Goal: Task Accomplishment & Management: Use online tool/utility

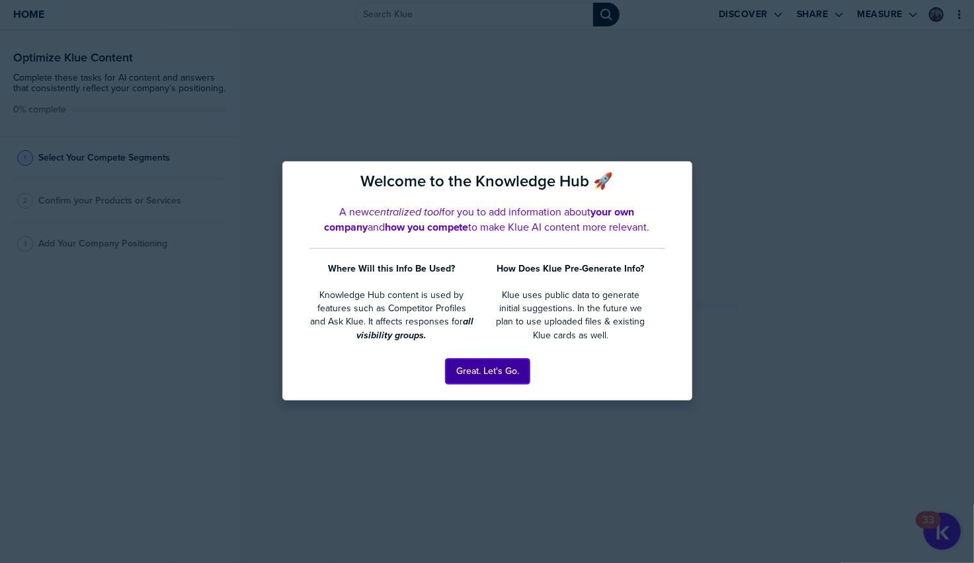
click at [472, 371] on button "Great. Let's Go." at bounding box center [487, 371] width 84 height 25
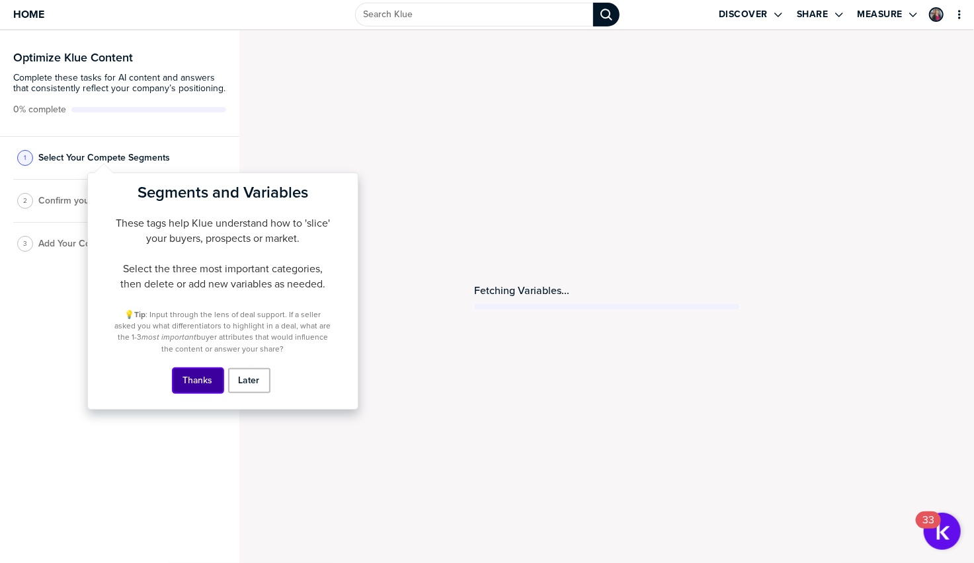
click at [202, 385] on button "Thanks" at bounding box center [197, 380] width 51 height 25
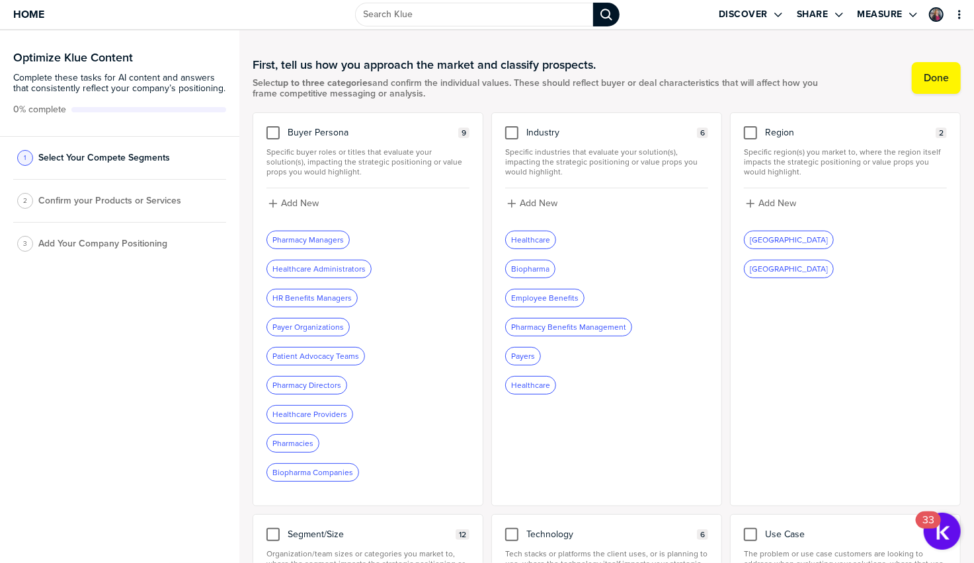
click at [338, 273] on div "Healthcare Administrators" at bounding box center [319, 268] width 104 height 17
click at [321, 268] on div "Healthcare Administrators" at bounding box center [319, 268] width 104 height 17
click at [278, 139] on div at bounding box center [272, 132] width 13 height 13
click at [273, 126] on input "checkbox" at bounding box center [273, 126] width 0 height 0
click at [351, 242] on icon "button" at bounding box center [350, 239] width 5 height 5
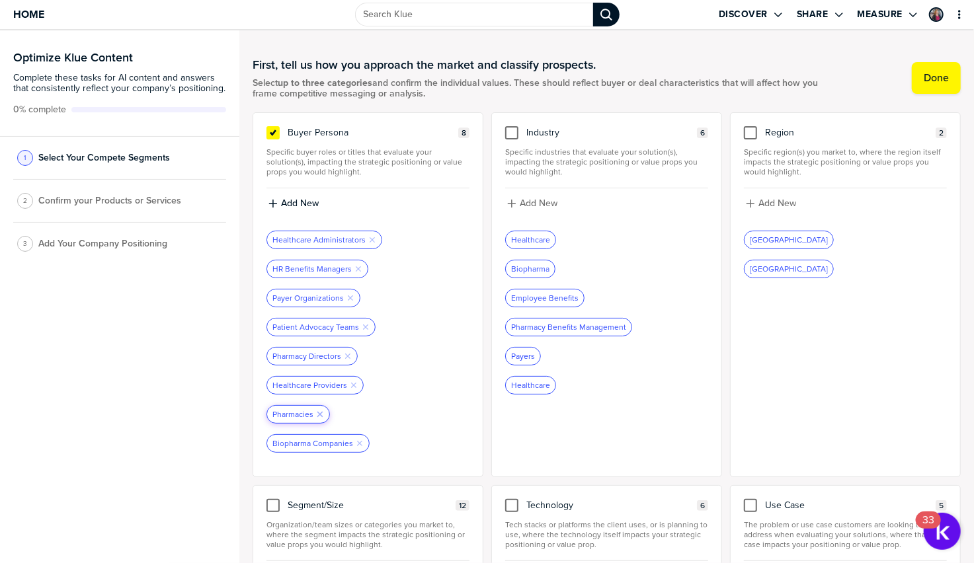
click at [319, 418] on icon "Remove Tag" at bounding box center [320, 414] width 8 height 8
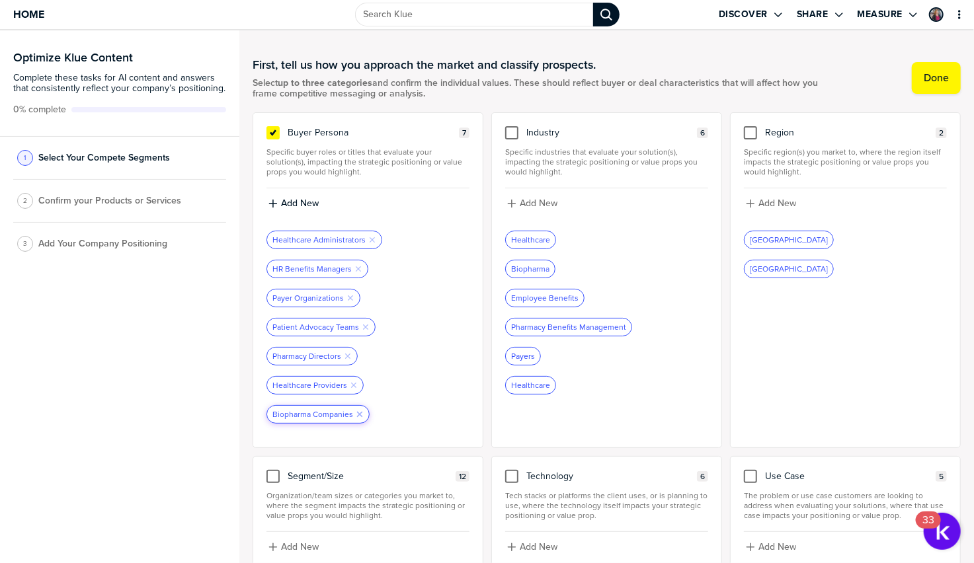
click at [360, 418] on icon "Remove Tag" at bounding box center [360, 414] width 8 height 8
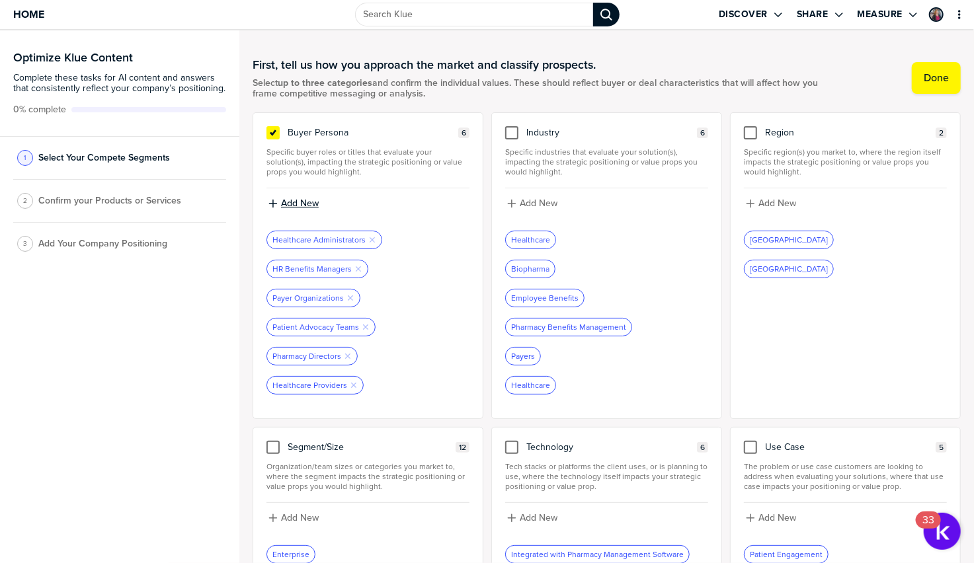
click at [315, 202] on label "Add New" at bounding box center [300, 204] width 38 height 12
click at [308, 213] on input at bounding box center [367, 208] width 203 height 24
type input "Head of Benefits"
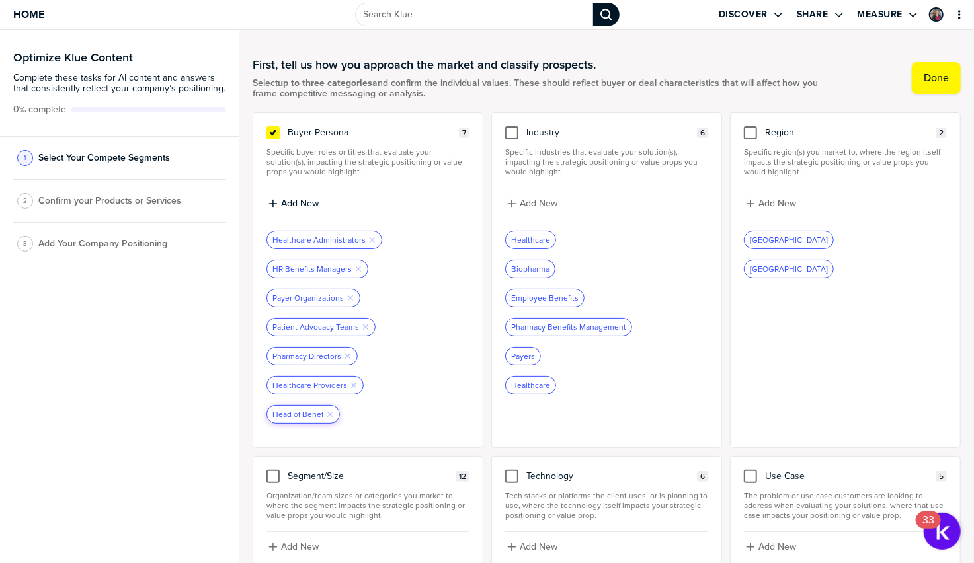
click at [310, 417] on div "Head of Benef Remove Tag" at bounding box center [303, 414] width 72 height 17
click at [330, 418] on icon "Remove Tag" at bounding box center [330, 414] width 8 height 8
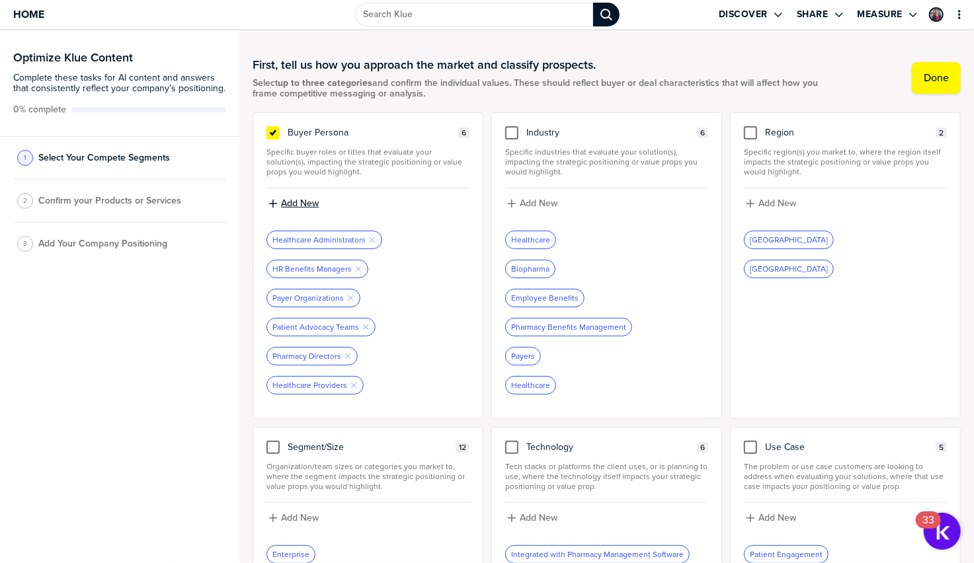
click at [291, 203] on label "Add New" at bounding box center [300, 204] width 38 height 12
click at [313, 205] on input at bounding box center [367, 208] width 203 height 24
type input "Head of Benefits"
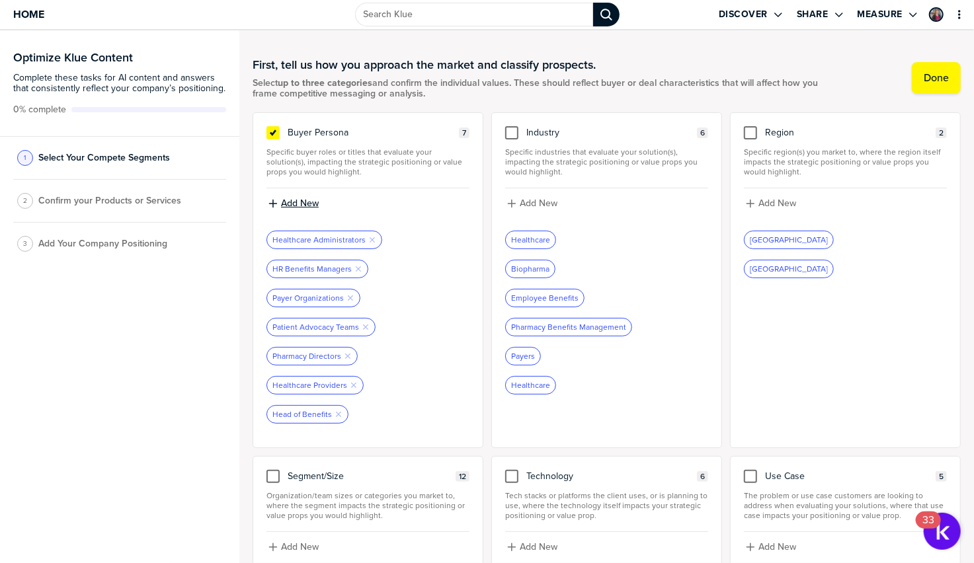
click at [317, 205] on label "Add New" at bounding box center [300, 204] width 38 height 12
click at [317, 205] on input at bounding box center [367, 208] width 203 height 24
type input "Chief Pharmacy Officer"
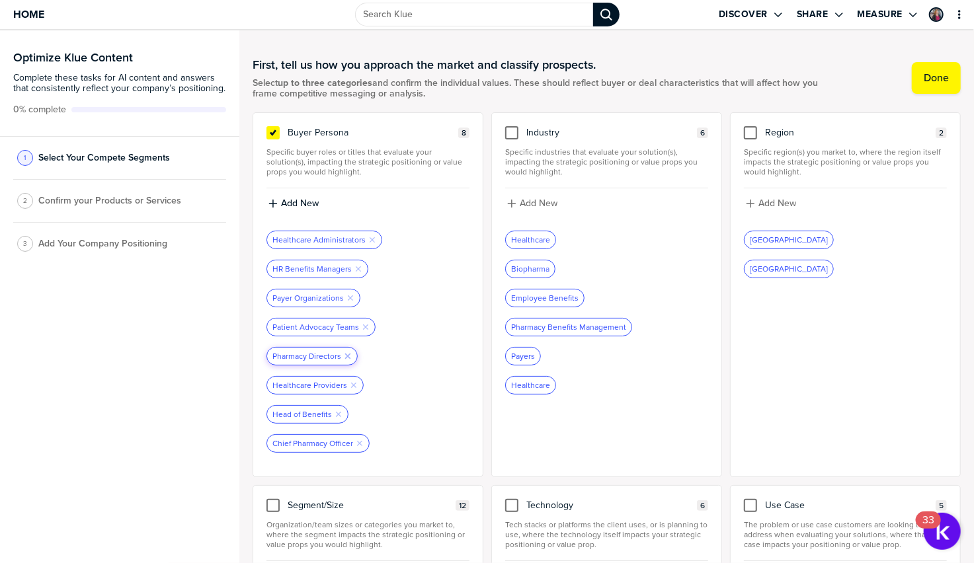
click at [347, 358] on icon "Remove Tag" at bounding box center [348, 356] width 8 height 8
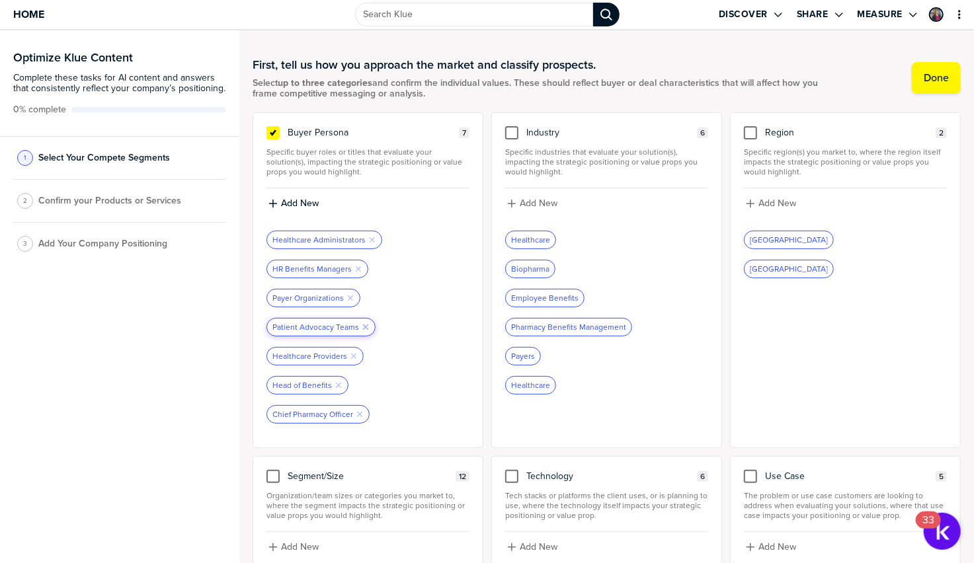
click at [366, 330] on icon "Remove Tag" at bounding box center [366, 327] width 8 height 8
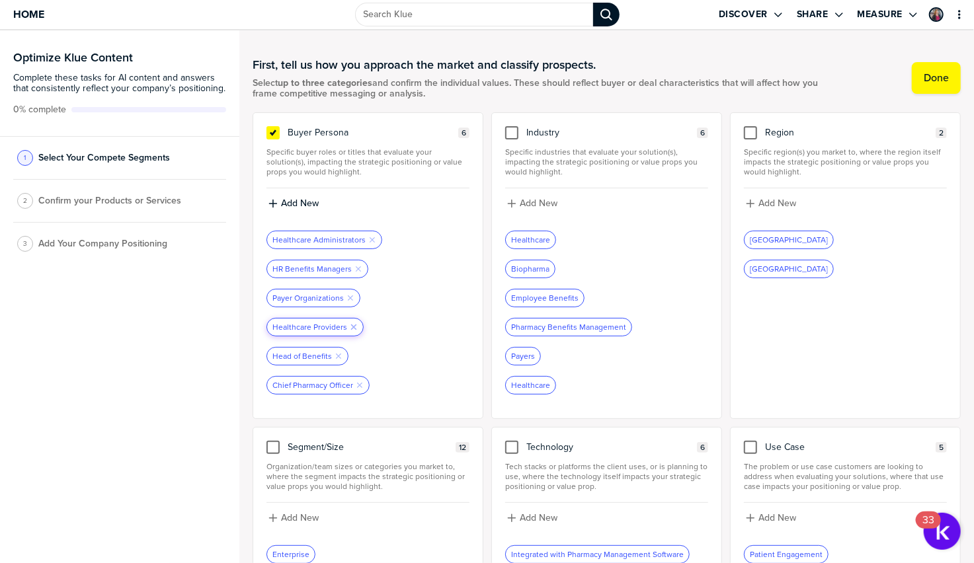
click at [352, 330] on icon "Remove Tag" at bounding box center [354, 327] width 8 height 8
click at [513, 131] on div at bounding box center [511, 132] width 13 height 13
click at [512, 126] on input "checkbox" at bounding box center [512, 126] width 0 height 0
click at [527, 204] on label "Add New" at bounding box center [538, 204] width 38 height 12
click at [535, 211] on input at bounding box center [606, 208] width 203 height 24
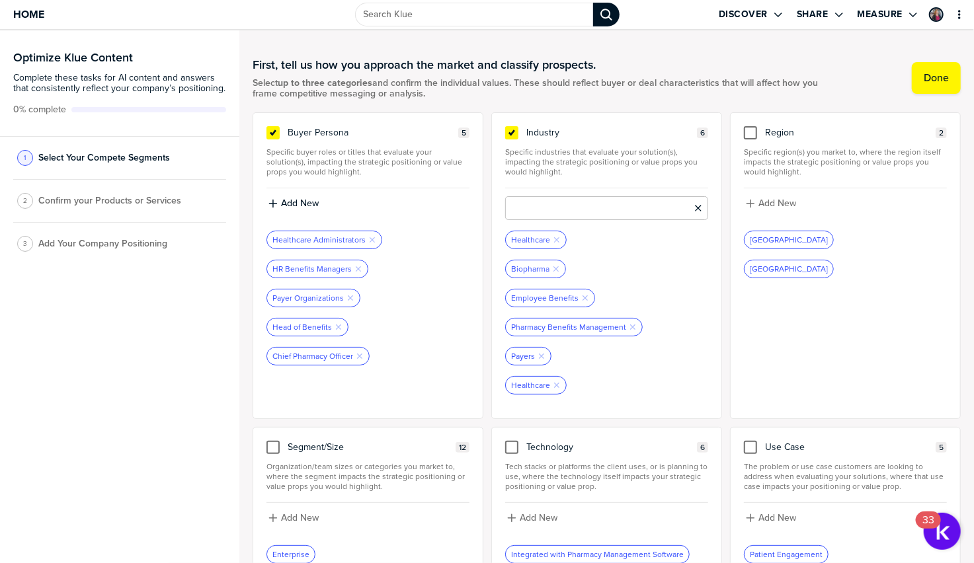
scroll to position [3, 0]
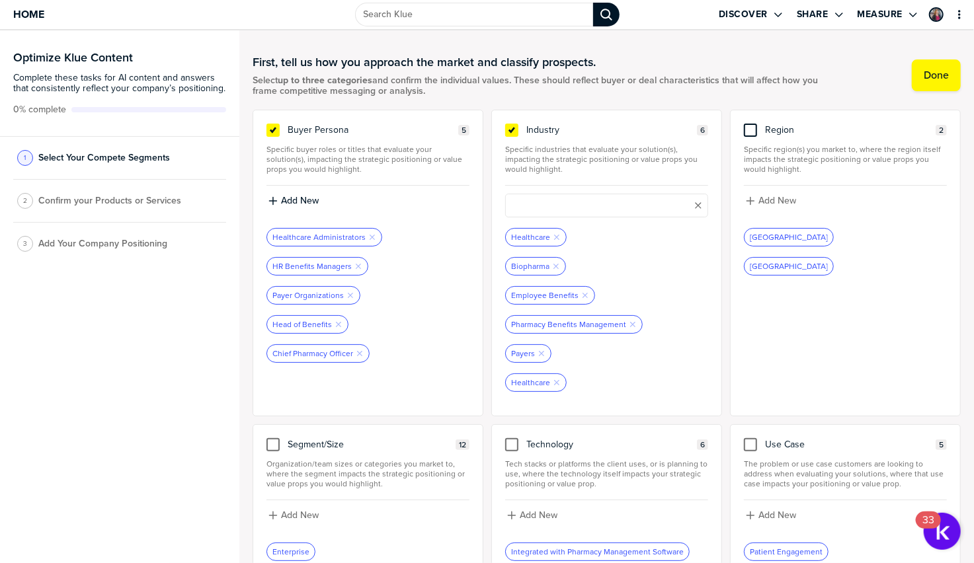
click at [753, 130] on div at bounding box center [750, 130] width 13 height 13
click at [750, 124] on input "checkbox" at bounding box center [750, 124] width 0 height 0
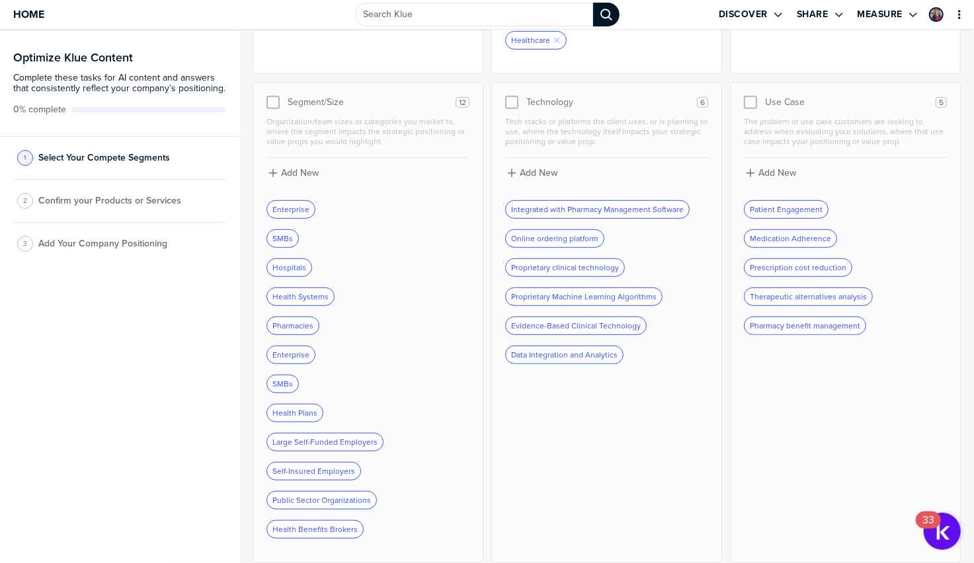
scroll to position [323, 0]
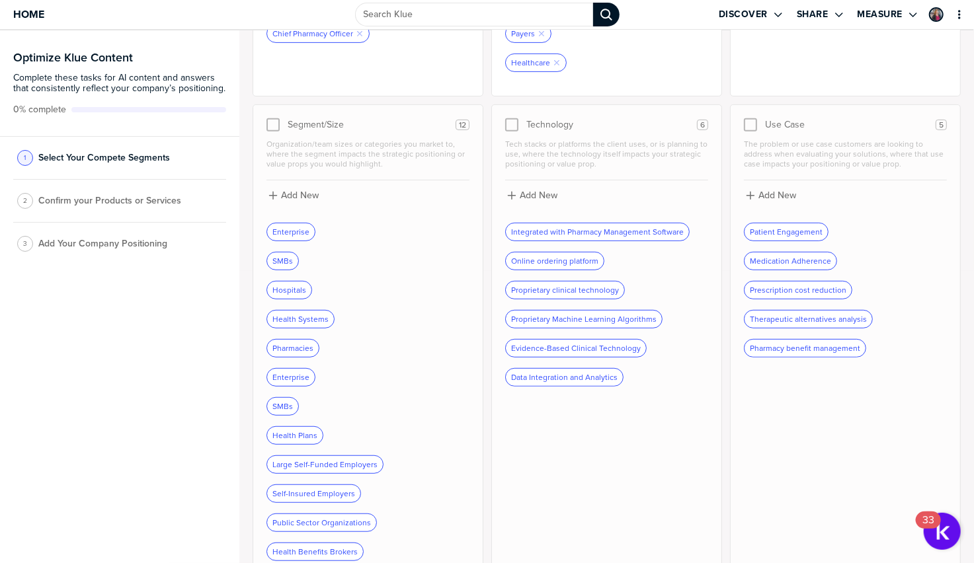
click at [270, 129] on div at bounding box center [272, 124] width 13 height 13
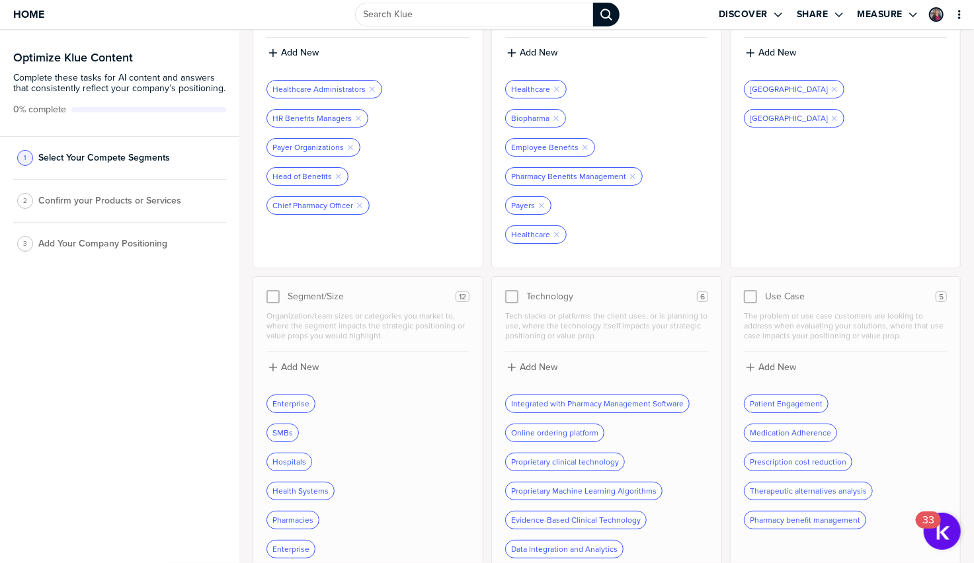
scroll to position [0, 0]
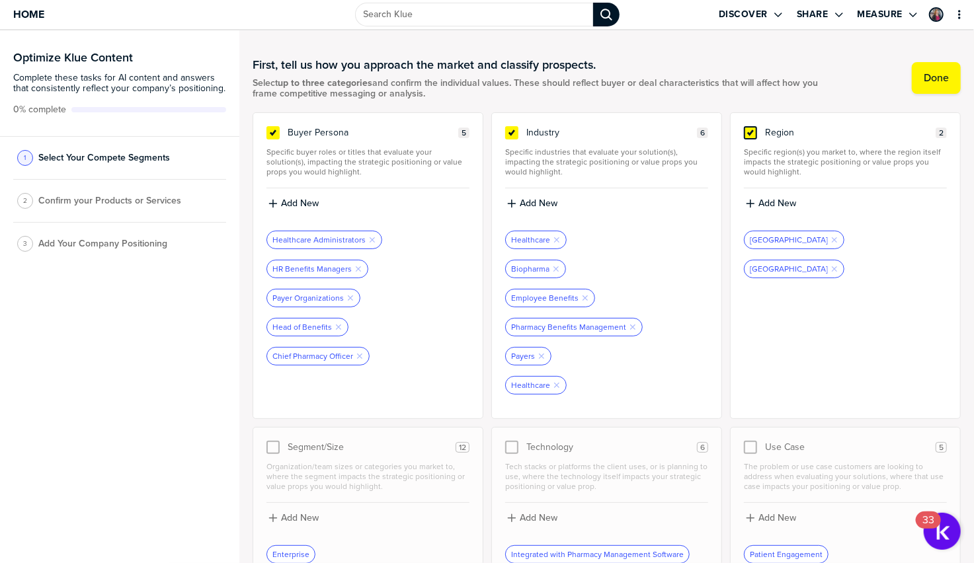
click at [755, 135] on icon at bounding box center [750, 133] width 11 height 11
click at [750, 126] on input "checkbox" at bounding box center [750, 126] width 0 height 0
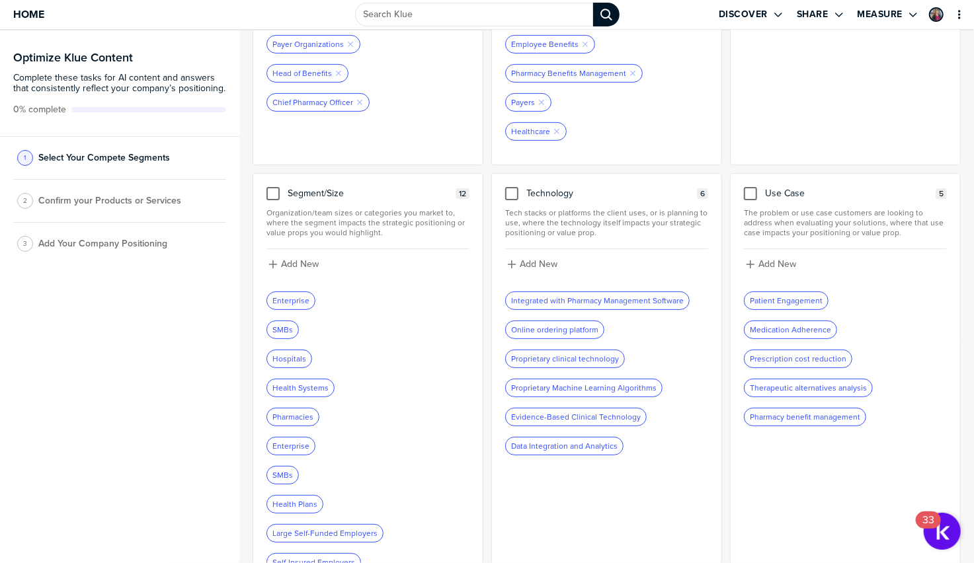
scroll to position [254, 0]
click at [751, 200] on div at bounding box center [750, 192] width 13 height 13
click at [750, 186] on input "checkbox" at bounding box center [750, 186] width 0 height 0
click at [799, 235] on span "The problem or use case customers are looking to address when evaluating your s…" at bounding box center [845, 223] width 203 height 30
click at [775, 263] on label "Add New" at bounding box center [777, 264] width 38 height 12
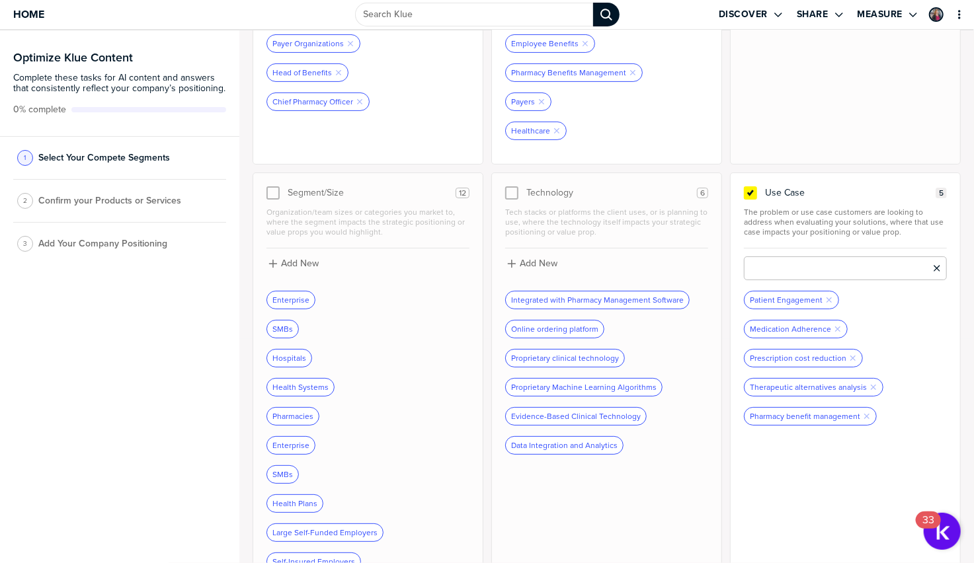
click at [788, 272] on input at bounding box center [845, 268] width 203 height 24
type input "Prescription Price Transparency"
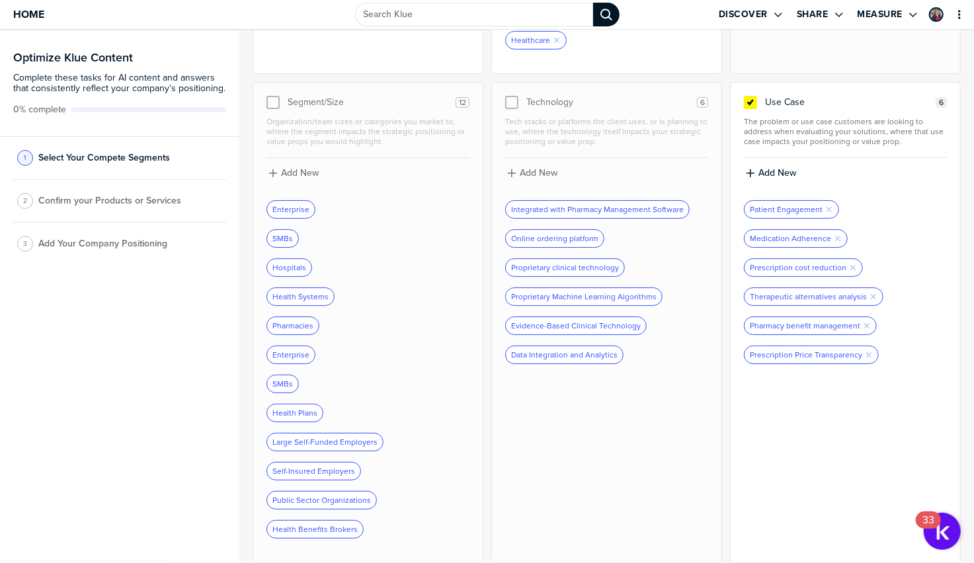
scroll to position [0, 0]
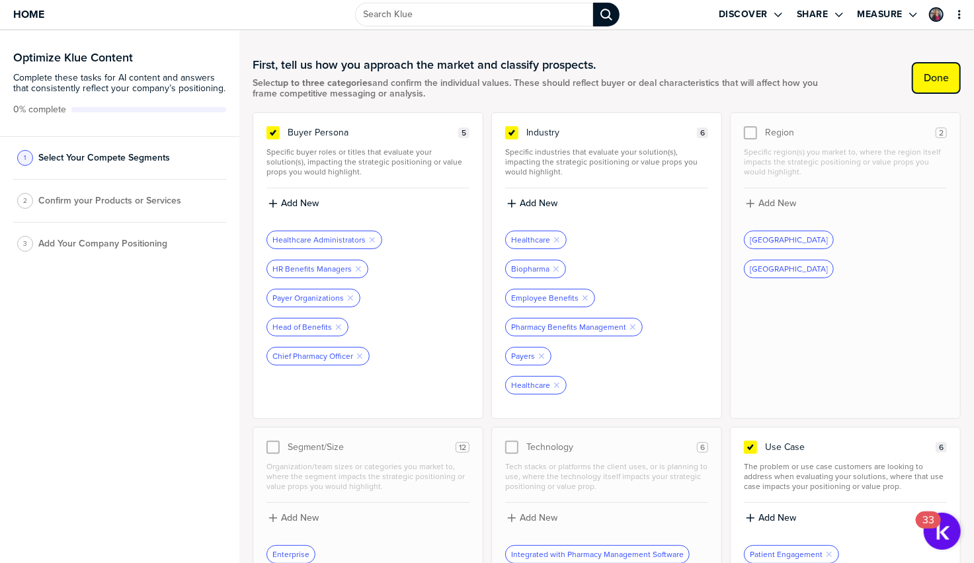
click at [942, 75] on label "Done" at bounding box center [935, 77] width 25 height 13
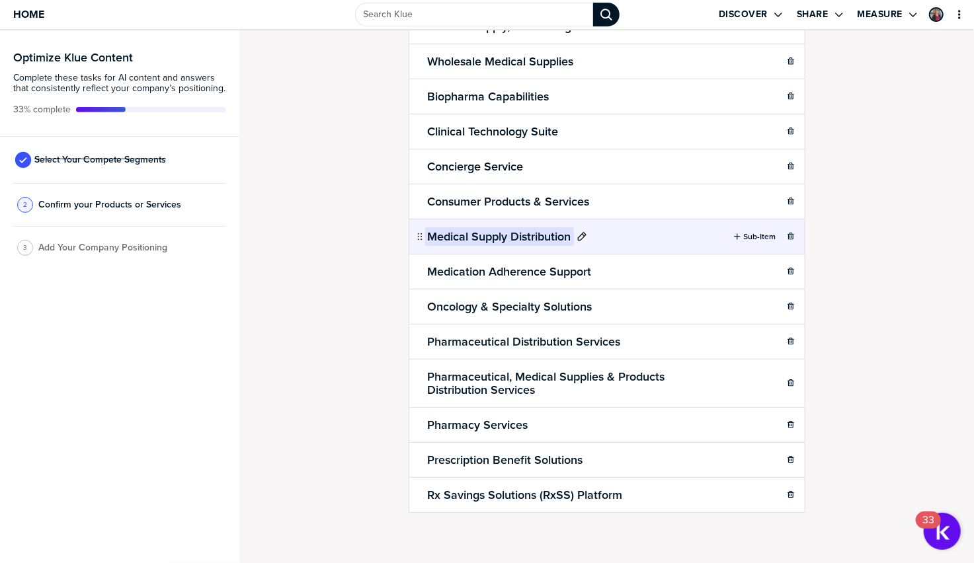
scroll to position [884, 0]
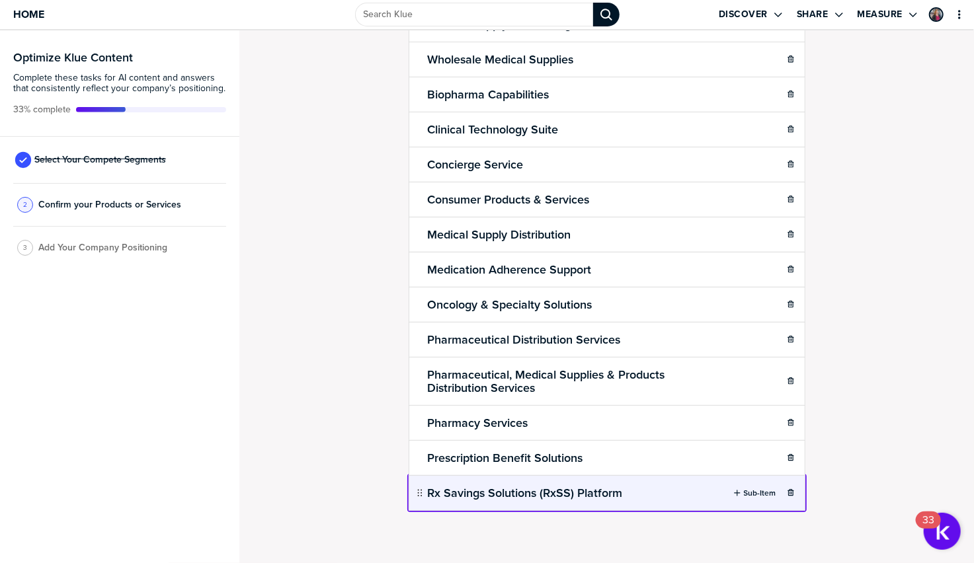
click at [644, 493] on body "Home Discover Share Measure Optimize Klue Content Complete these tasks for AI c…" at bounding box center [487, 281] width 974 height 563
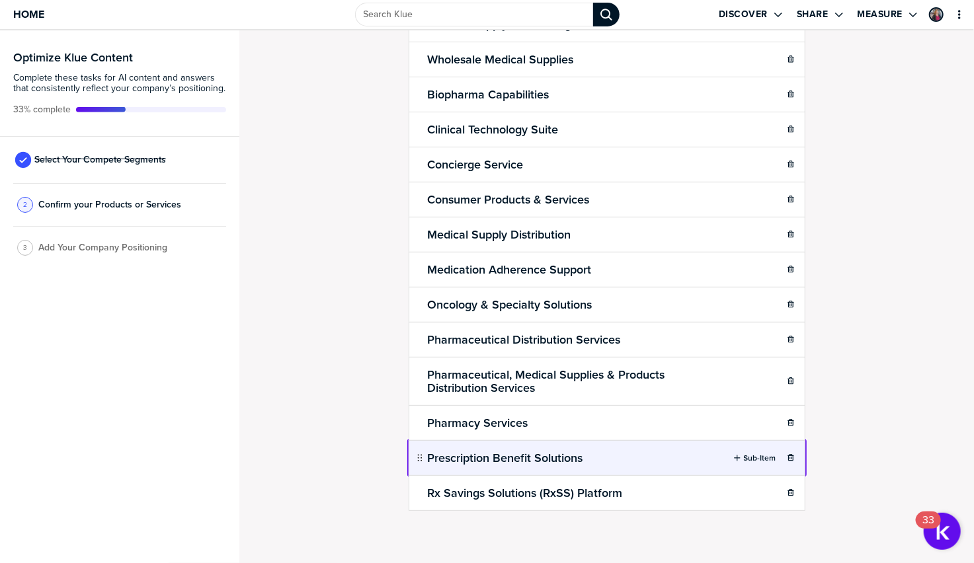
click at [666, 458] on body "Home Discover Share Measure Optimize Klue Content Complete these tasks for AI c…" at bounding box center [487, 281] width 974 height 563
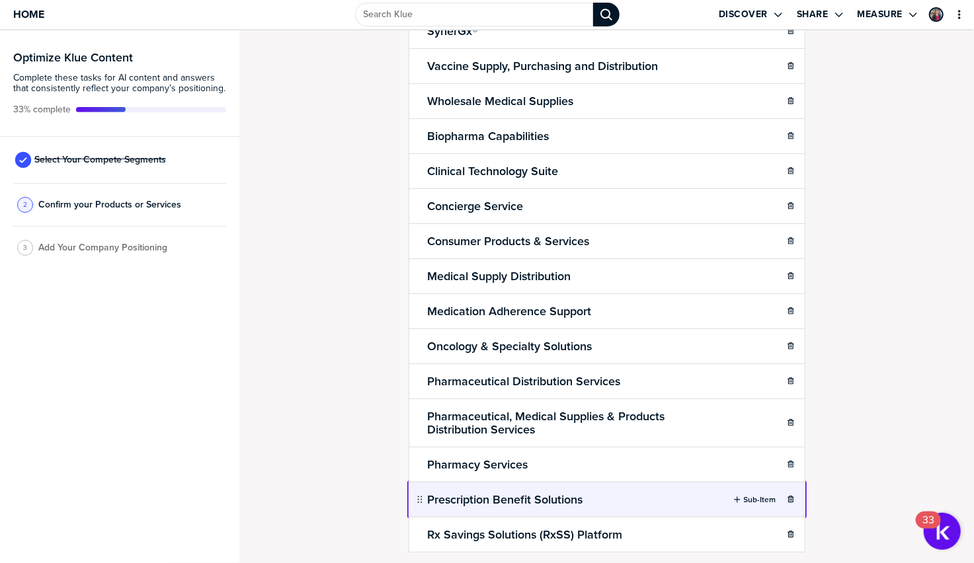
scroll to position [824, 0]
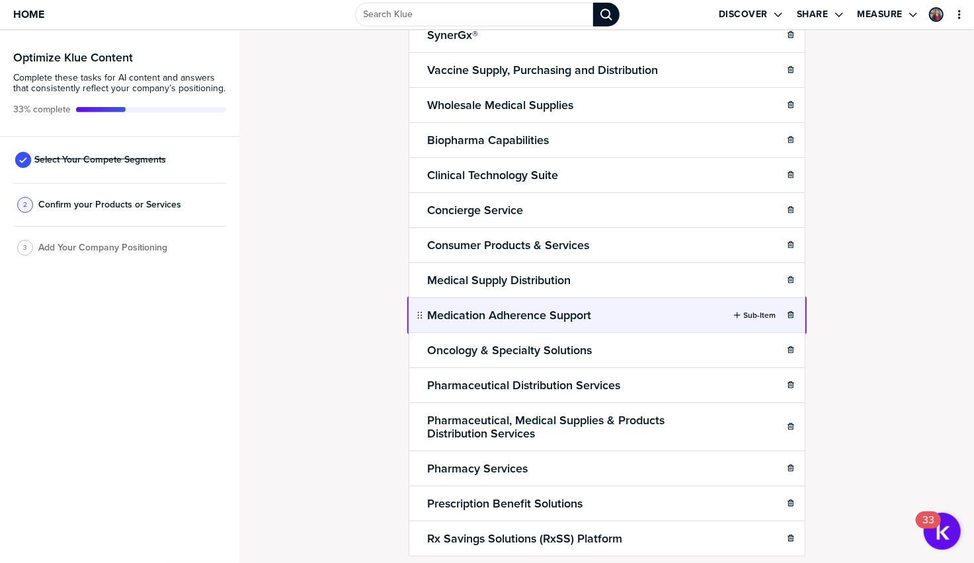
click at [627, 323] on body "Home Discover Share Measure Optimize Klue Content Complete these tasks for AI c…" at bounding box center [487, 281] width 974 height 563
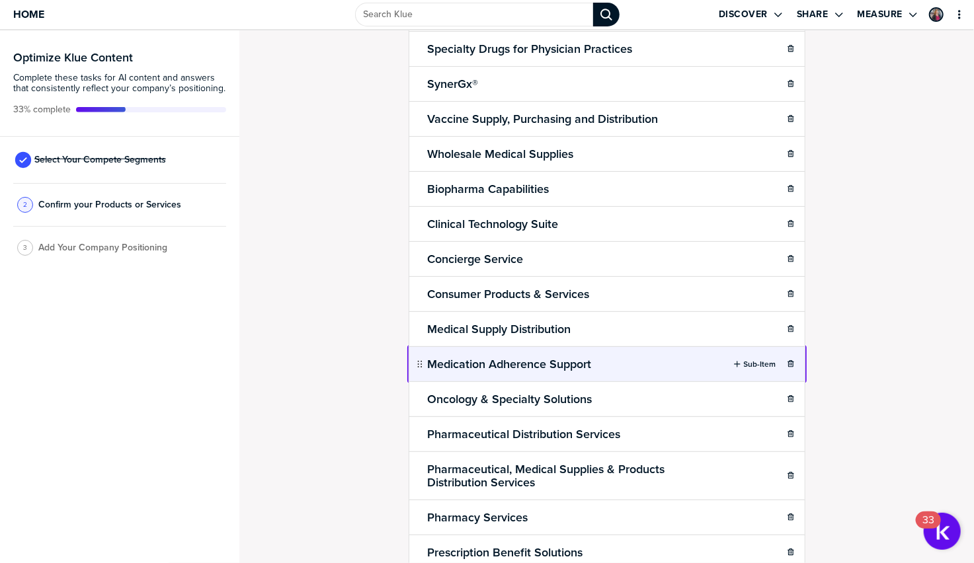
scroll to position [773, 0]
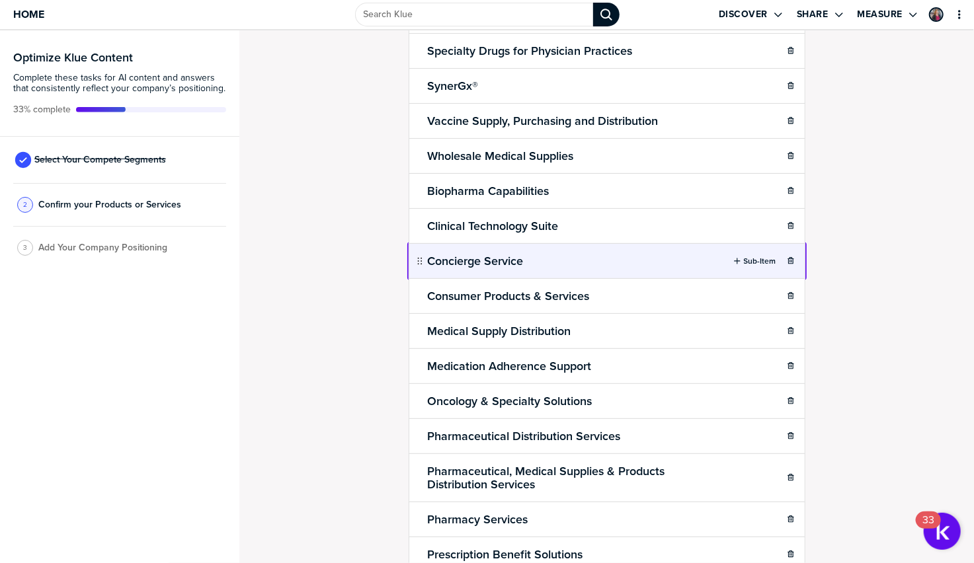
click at [628, 275] on body "Home Discover Share Measure Optimize Klue Content Complete these tasks for AI c…" at bounding box center [487, 281] width 974 height 563
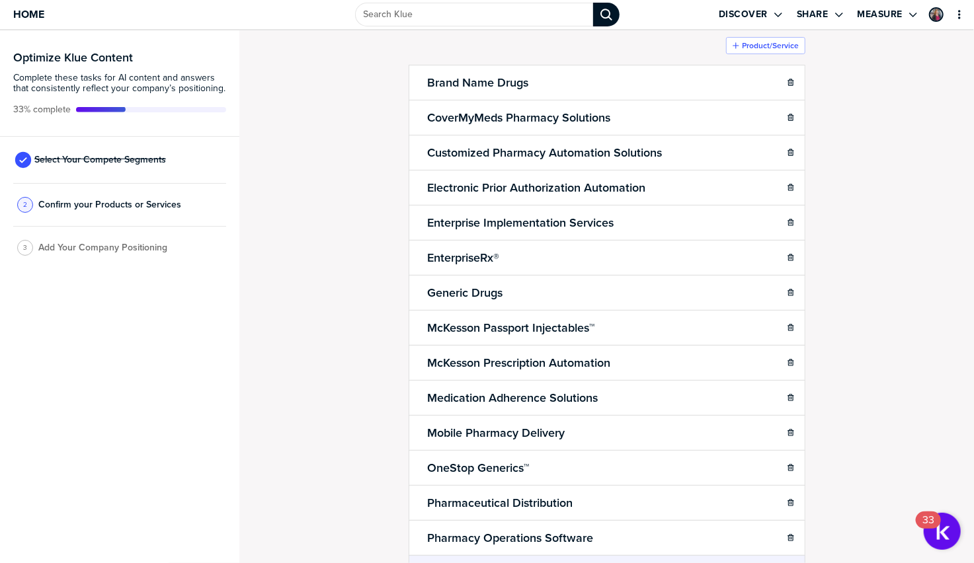
scroll to position [0, 0]
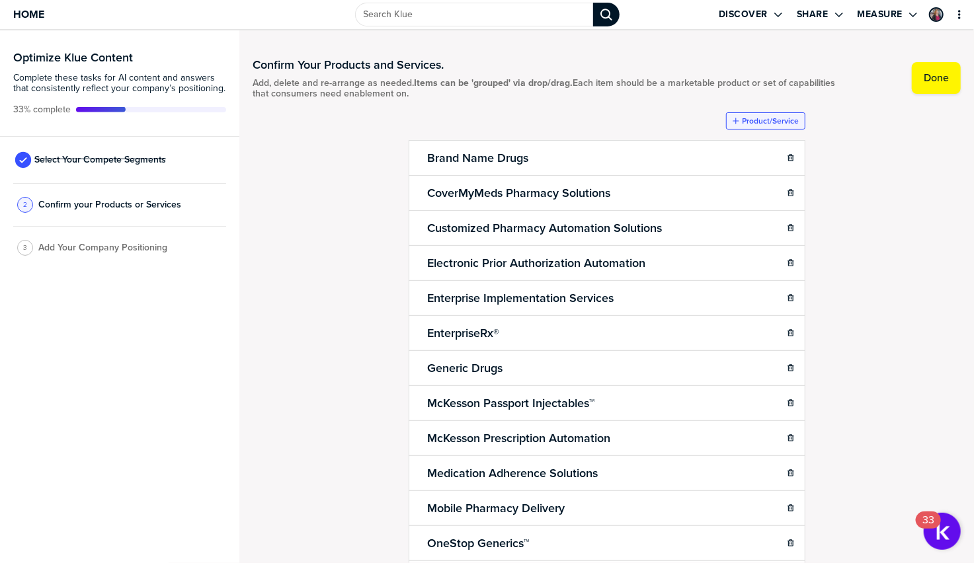
click at [788, 125] on label "Product/Service" at bounding box center [770, 121] width 57 height 11
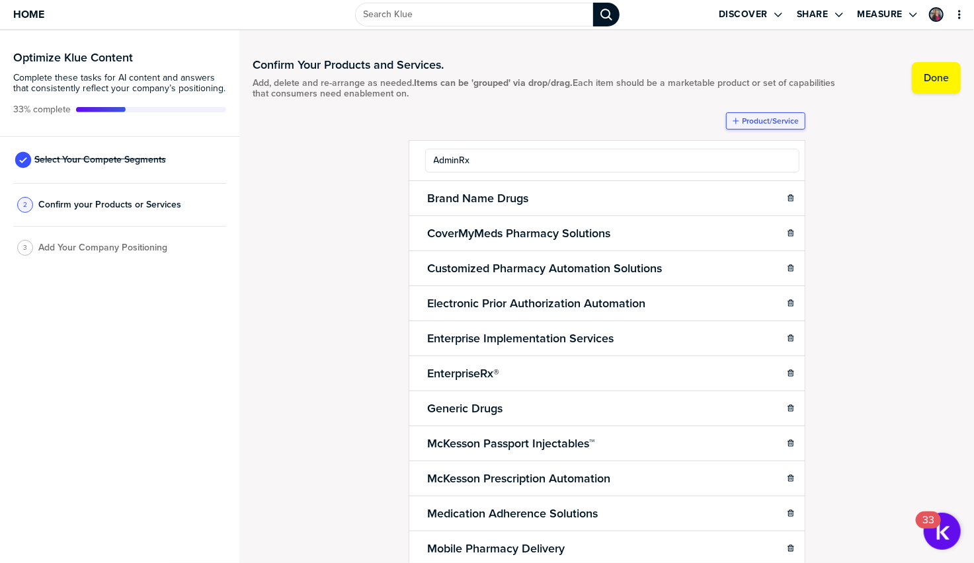
type input "AdminRx"
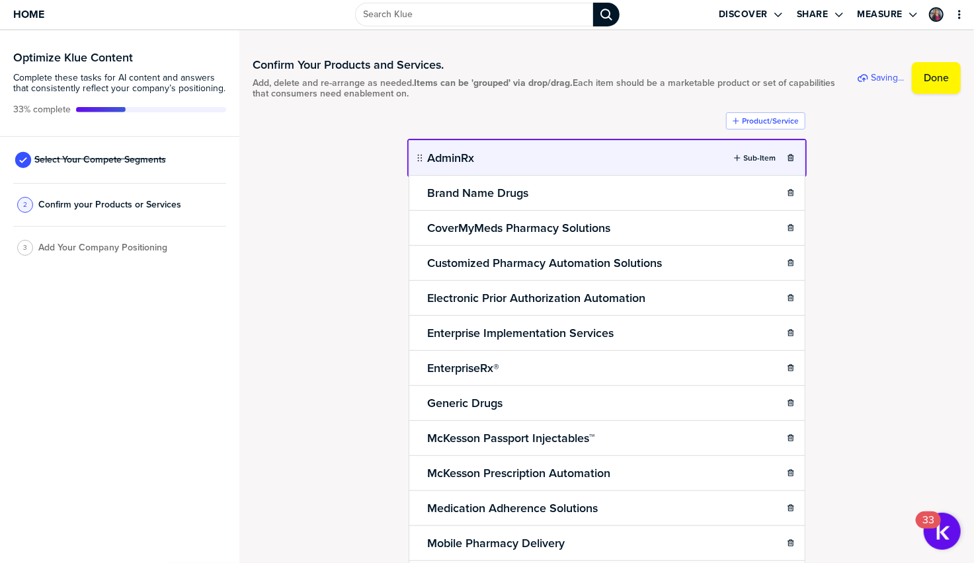
click at [677, 162] on body "Home Discover Share Measure Optimize Klue Content Complete these tasks for AI c…" at bounding box center [487, 281] width 974 height 563
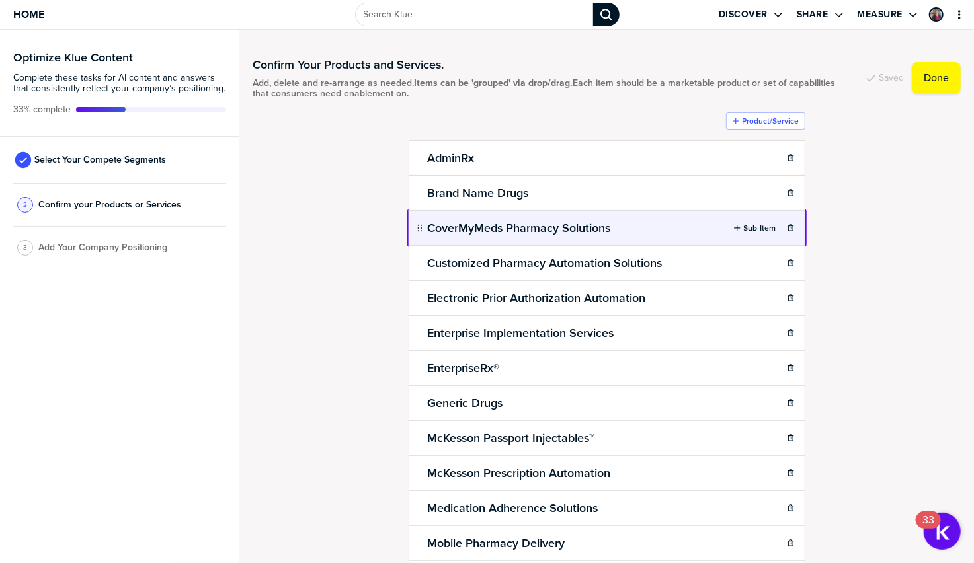
click at [691, 237] on body "Home Discover Share Measure Optimize Klue Content Complete these tasks for AI c…" at bounding box center [487, 281] width 974 height 563
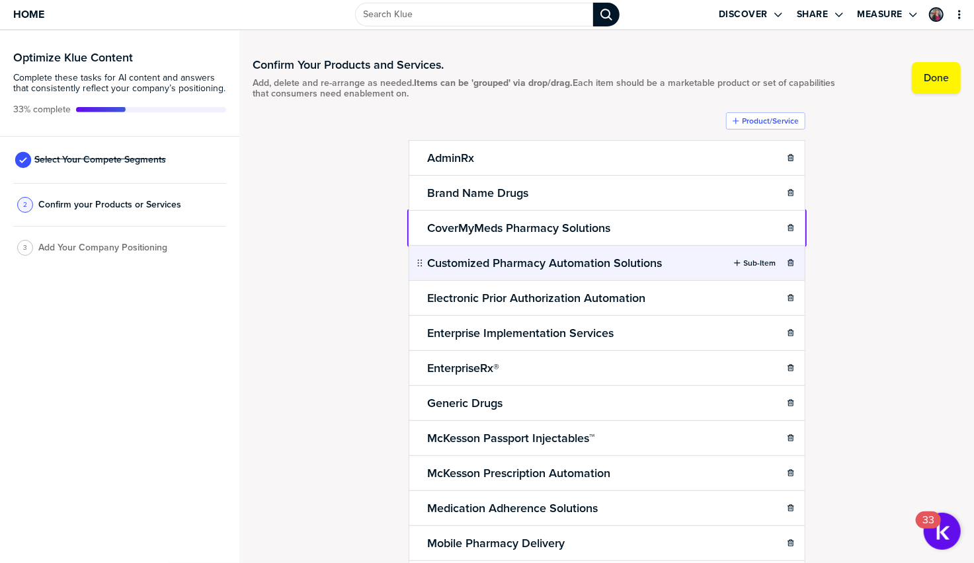
scroll to position [19, 0]
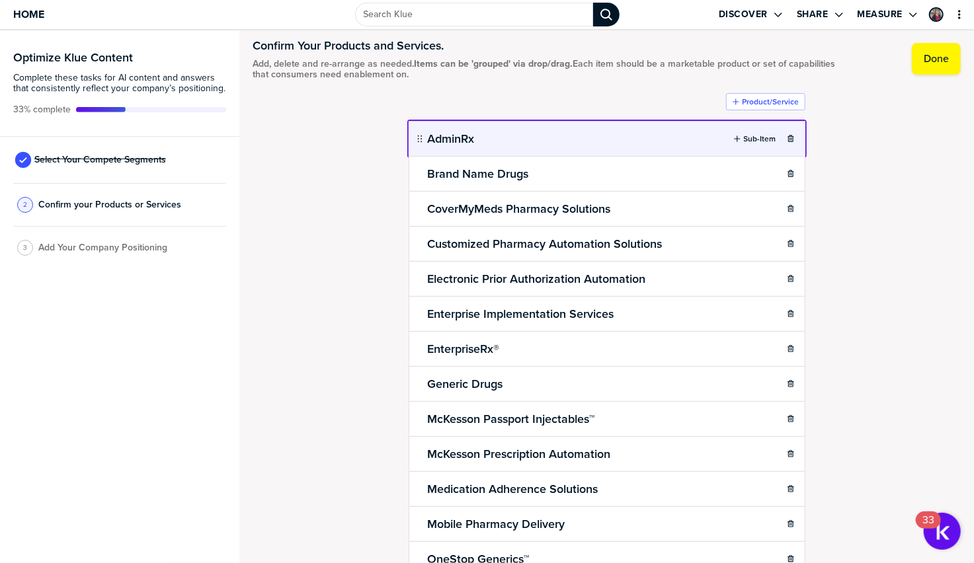
click at [627, 144] on body "Home Discover Share Measure Optimize Klue Content Complete these tasks for AI c…" at bounding box center [487, 281] width 974 height 563
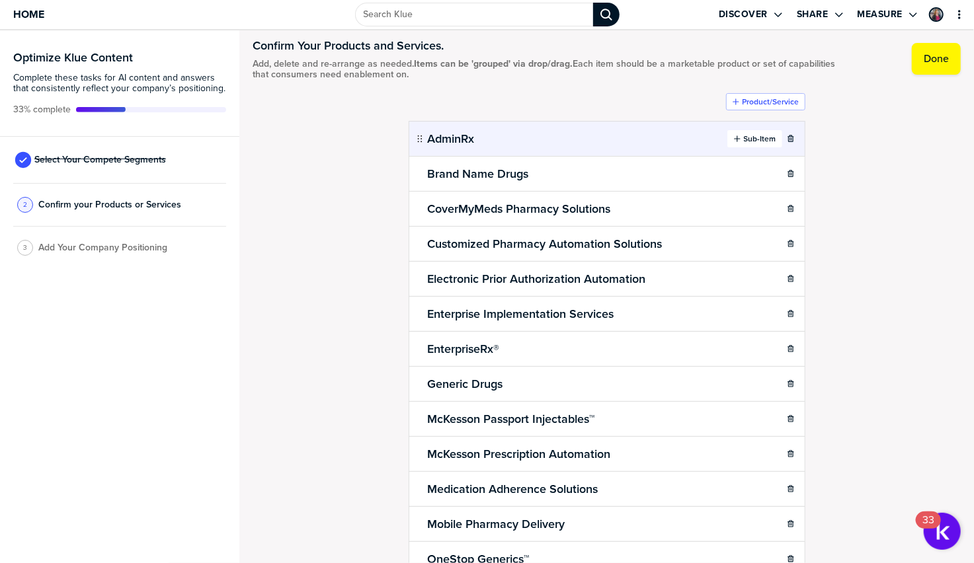
click at [745, 139] on label "Sub-Item" at bounding box center [760, 139] width 32 height 11
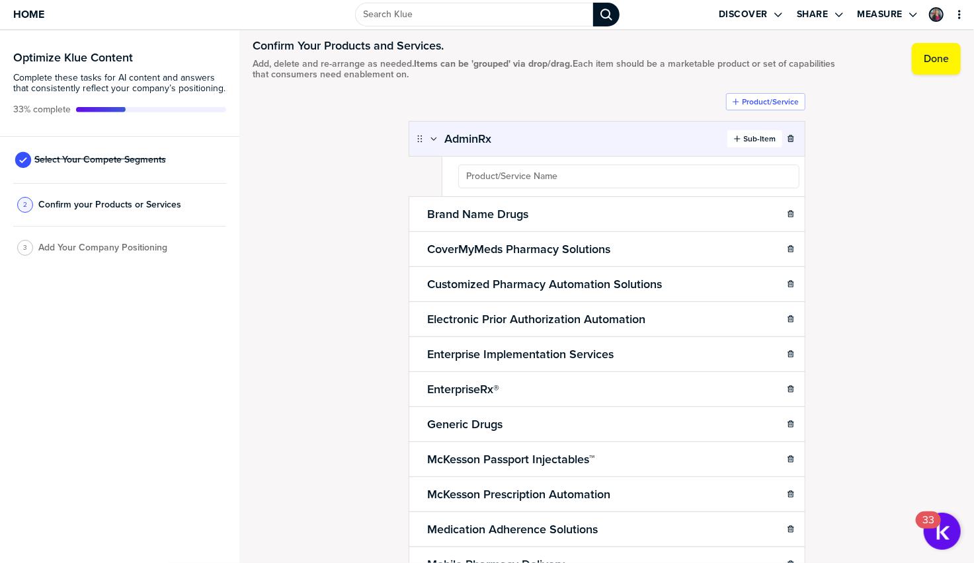
click at [745, 139] on label "Sub-Item" at bounding box center [760, 139] width 32 height 11
click at [576, 139] on body "Home Discover Share Measure Optimize Klue Content Complete these tasks for AI c…" at bounding box center [487, 281] width 974 height 563
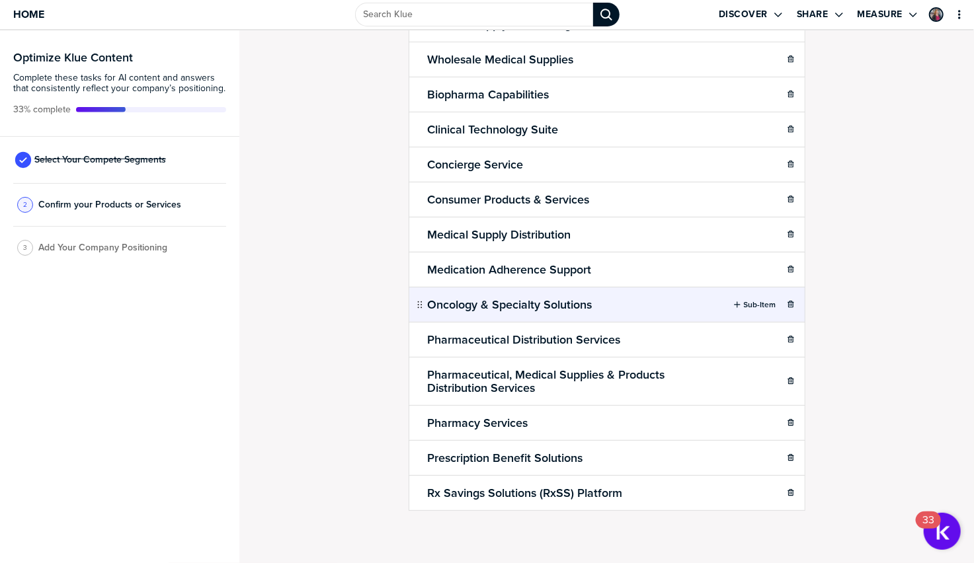
scroll to position [961, 0]
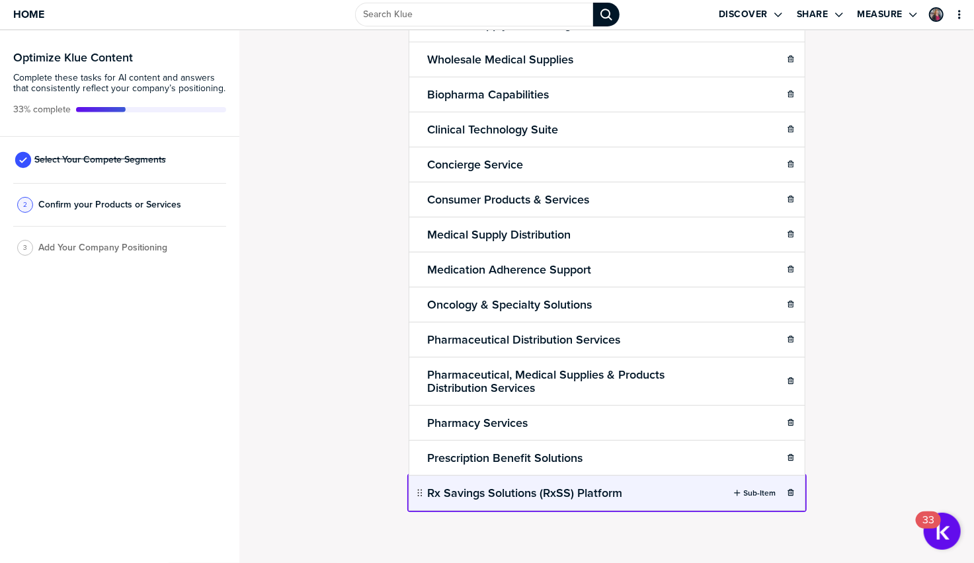
click at [665, 492] on body "Home Discover Share Measure Optimize Klue Content Complete these tasks for AI c…" at bounding box center [487, 281] width 974 height 563
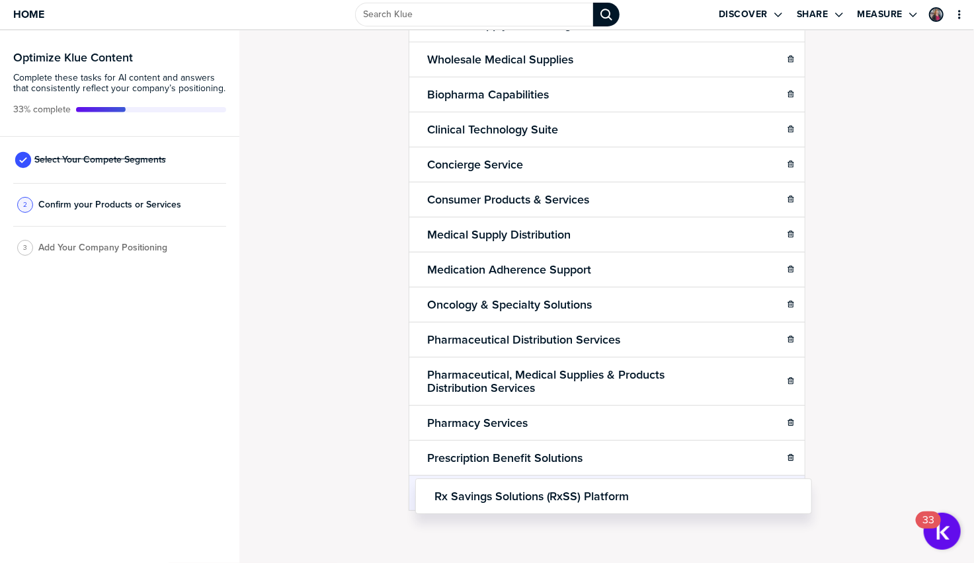
click at [532, 500] on div "Rx Savings Solutions (RxSS) Platform" at bounding box center [606, 493] width 397 height 36
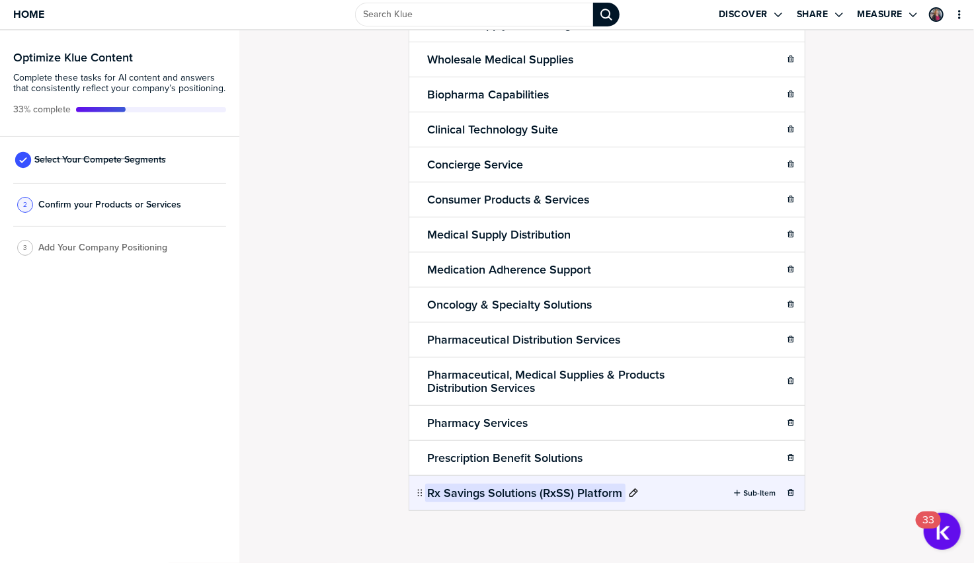
click at [542, 496] on h2 "Rx Savings Solutions (RxSS) Platform" at bounding box center [525, 493] width 200 height 19
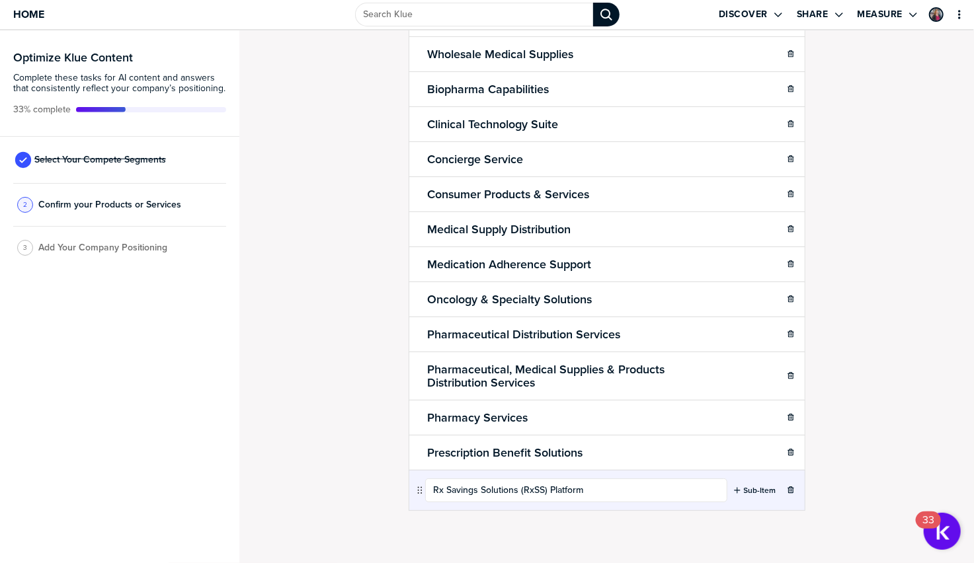
scroll to position [918, 0]
click at [749, 496] on label "Sub-Item" at bounding box center [760, 490] width 32 height 11
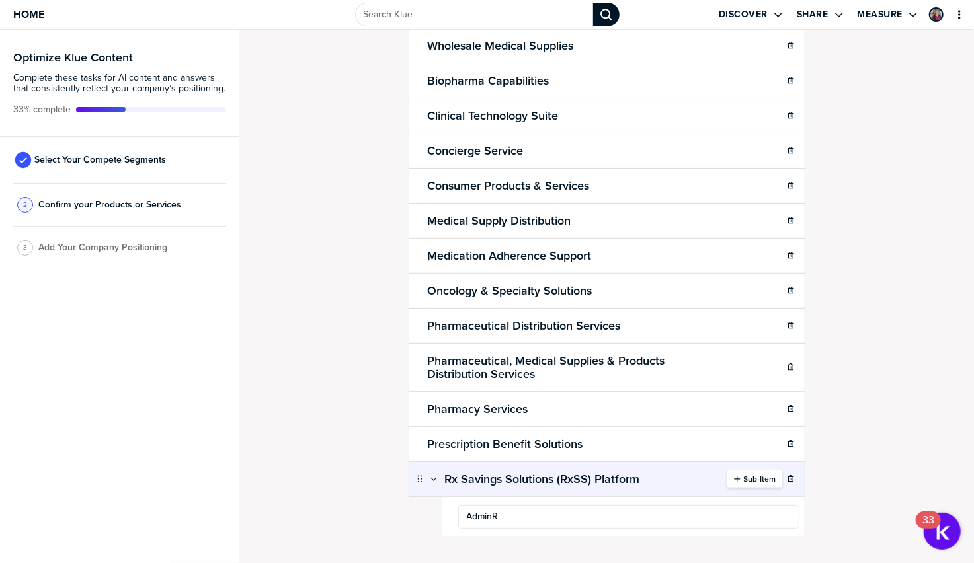
type input "AdminRx"
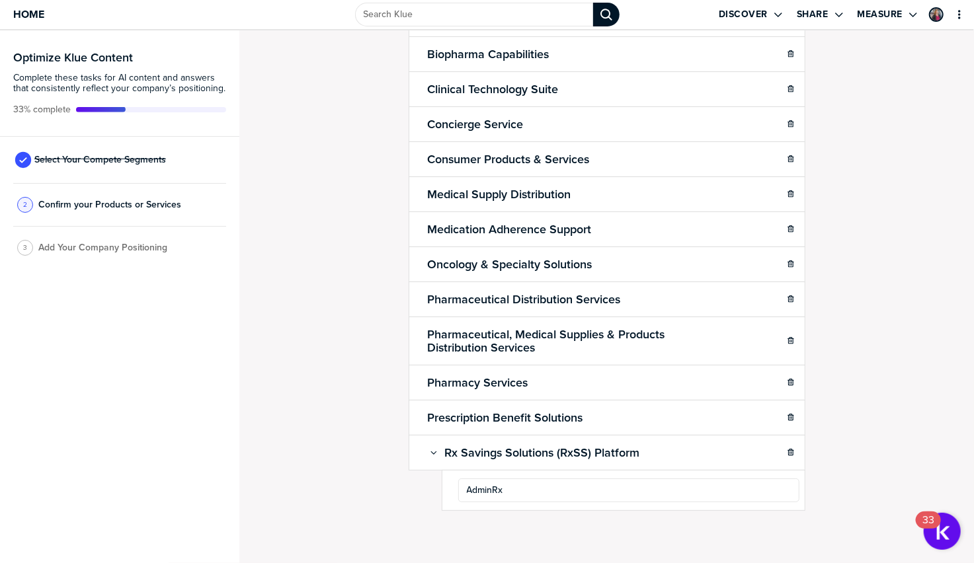
click at [862, 503] on div "Confirm Your Products and Services. Add, delete and re-arrange as needed. Items…" at bounding box center [606, 296] width 734 height 533
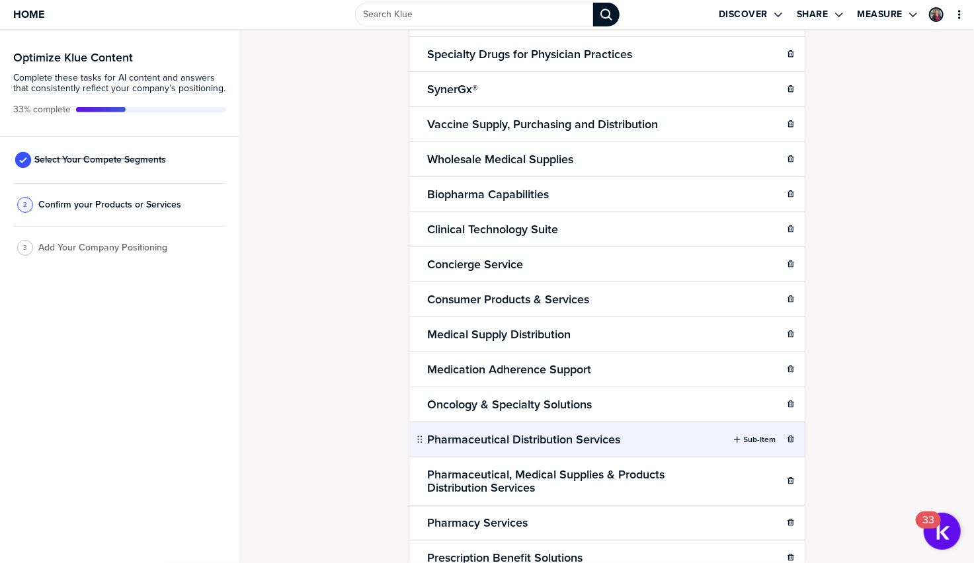
scroll to position [955, 0]
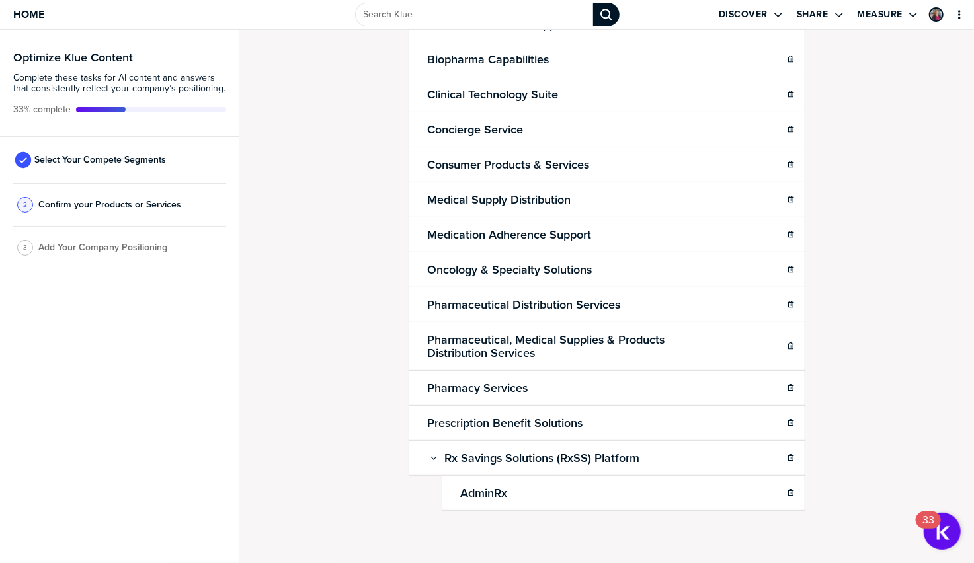
click at [435, 459] on icon "button" at bounding box center [434, 458] width 8 height 8
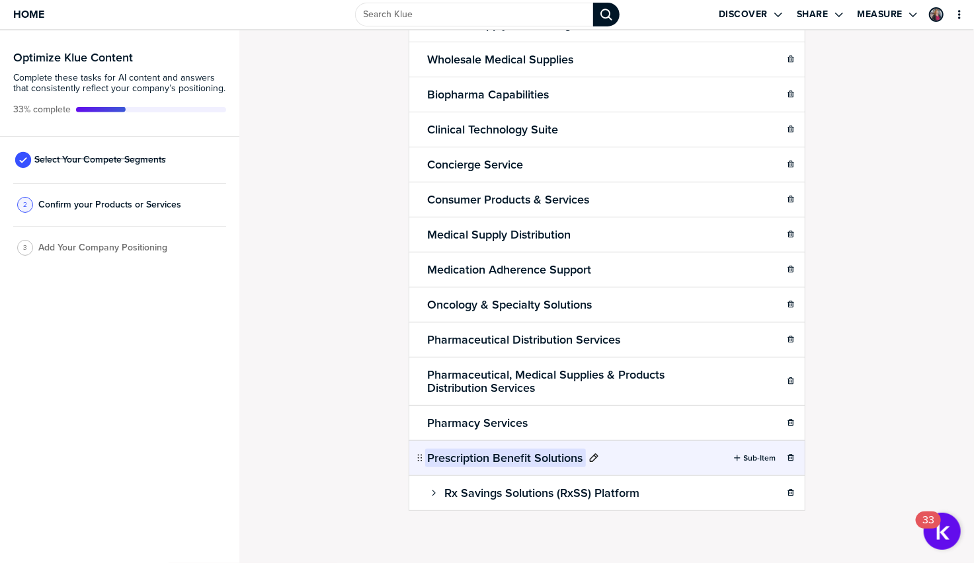
scroll to position [919, 0]
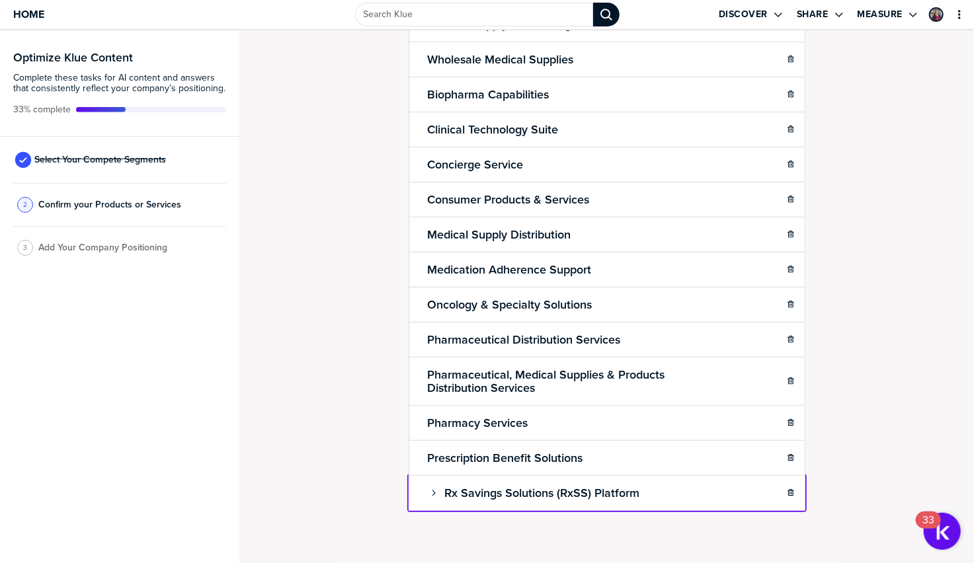
click at [669, 495] on body "Home Discover Share Measure Optimize Klue Content Complete these tasks for AI c…" at bounding box center [487, 281] width 974 height 563
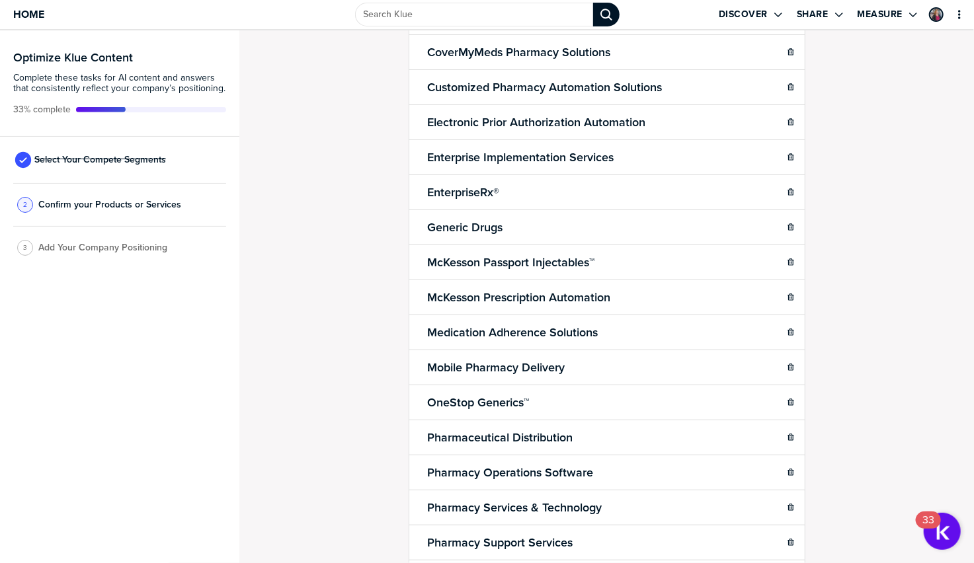
scroll to position [0, 0]
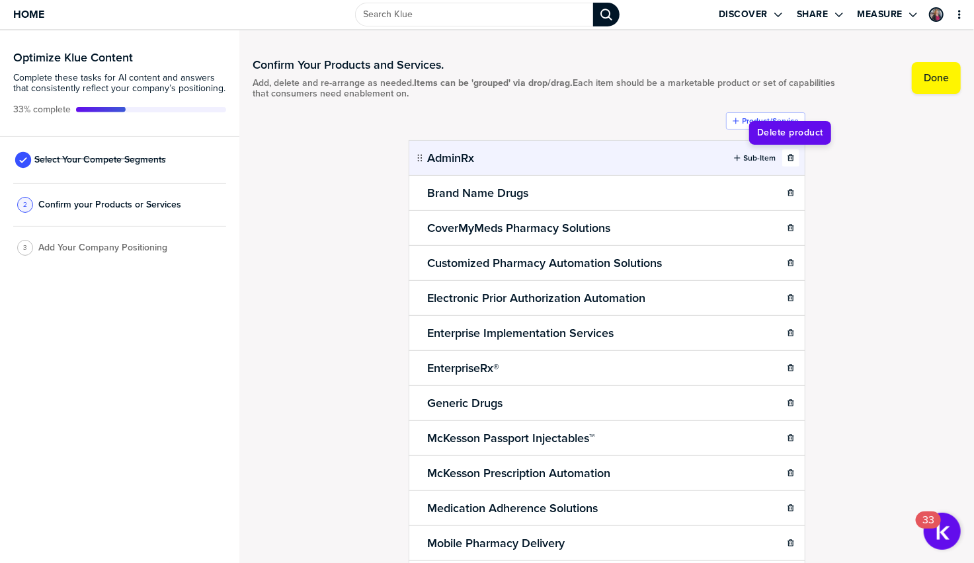
click at [790, 157] on icon "button" at bounding box center [790, 158] width 8 height 8
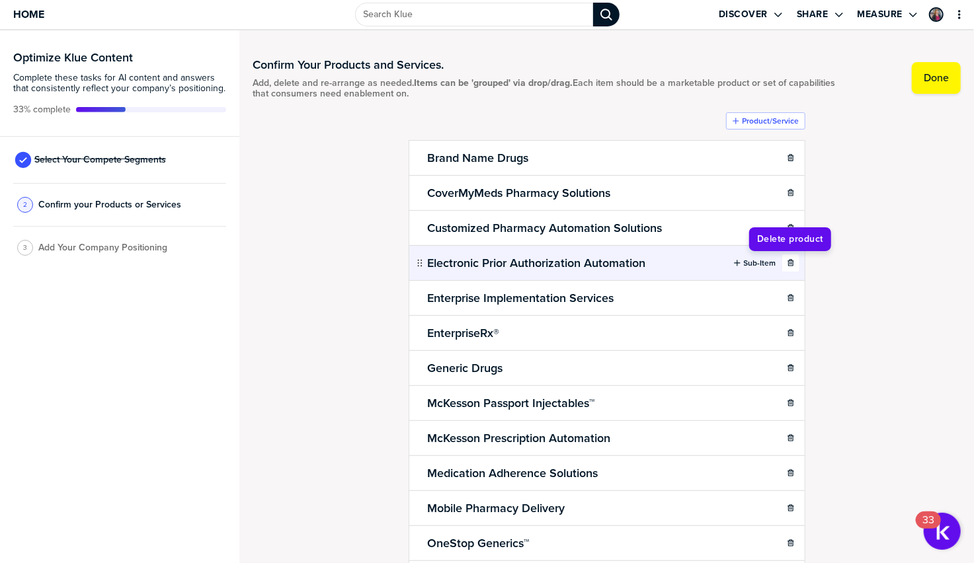
click at [796, 264] on div "button" at bounding box center [791, 263] width 16 height 8
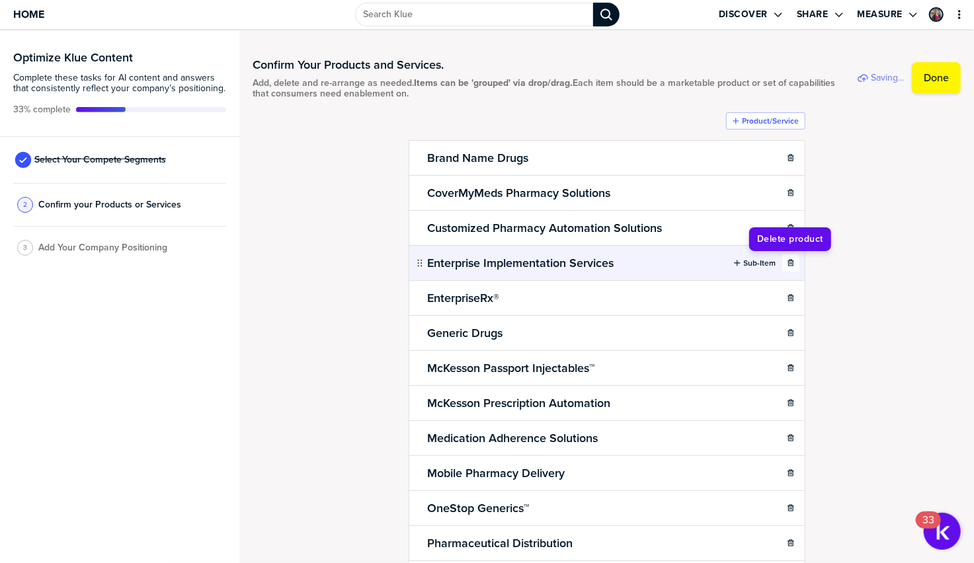
click at [792, 265] on icon "button" at bounding box center [790, 263] width 8 height 8
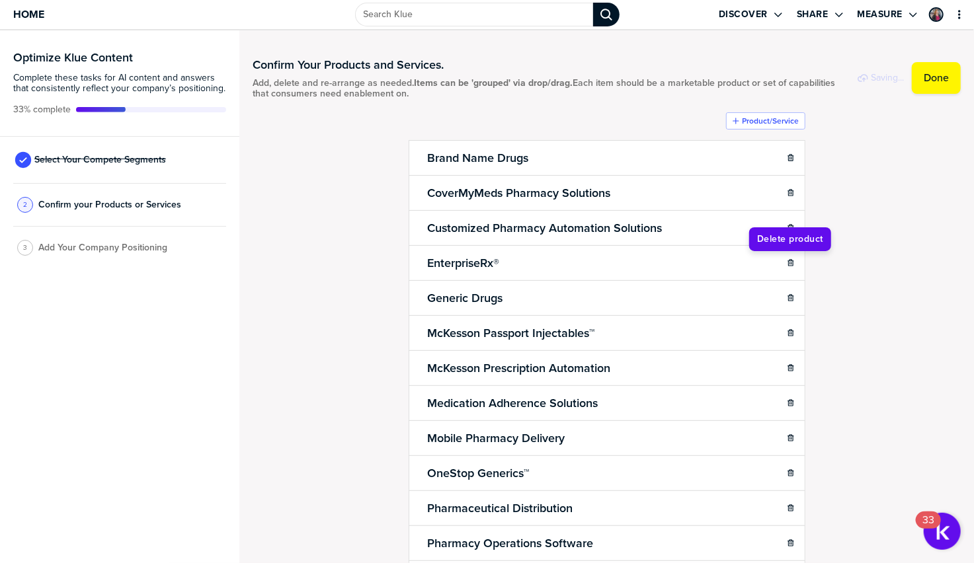
click at [792, 265] on icon "button" at bounding box center [790, 263] width 8 height 8
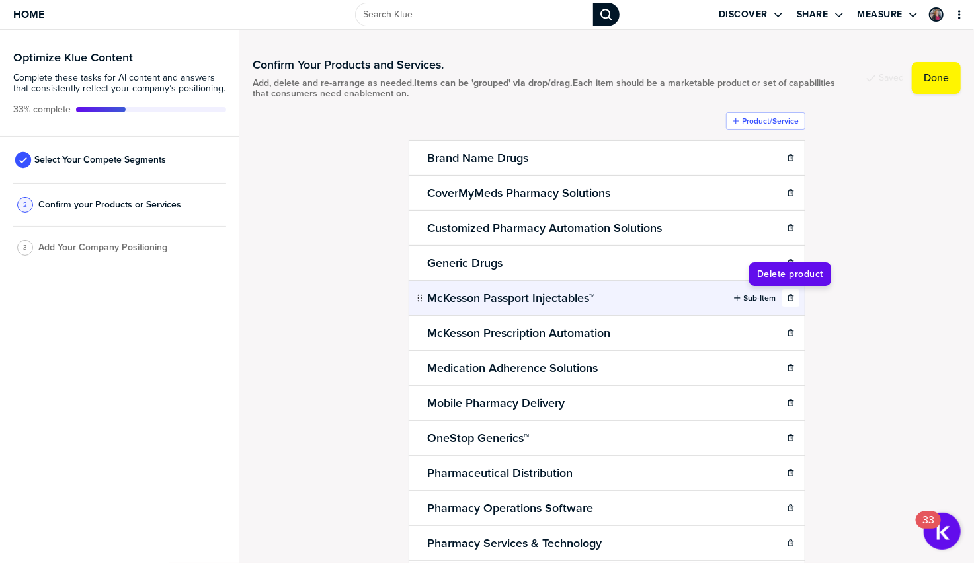
click at [789, 300] on icon "button" at bounding box center [790, 297] width 6 height 7
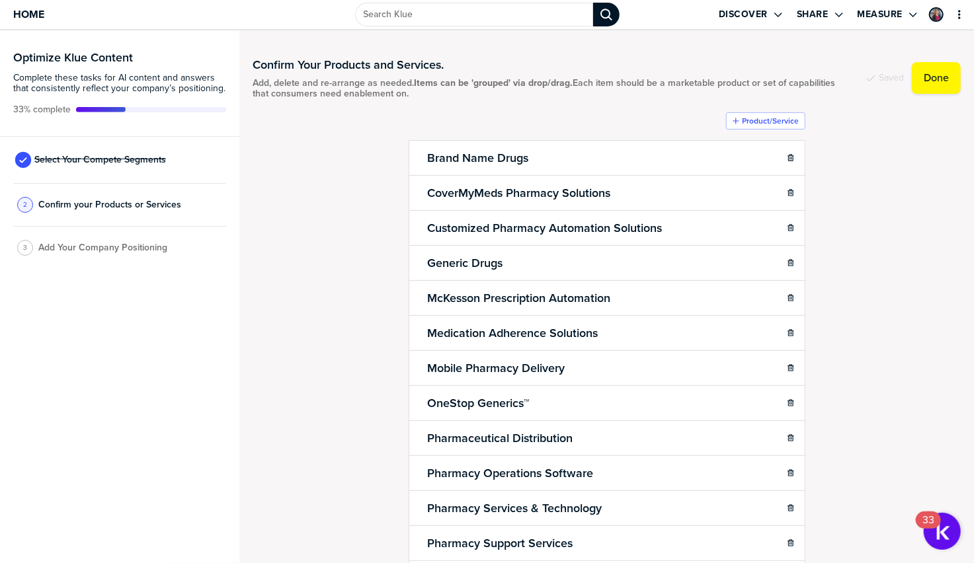
scroll to position [56, 0]
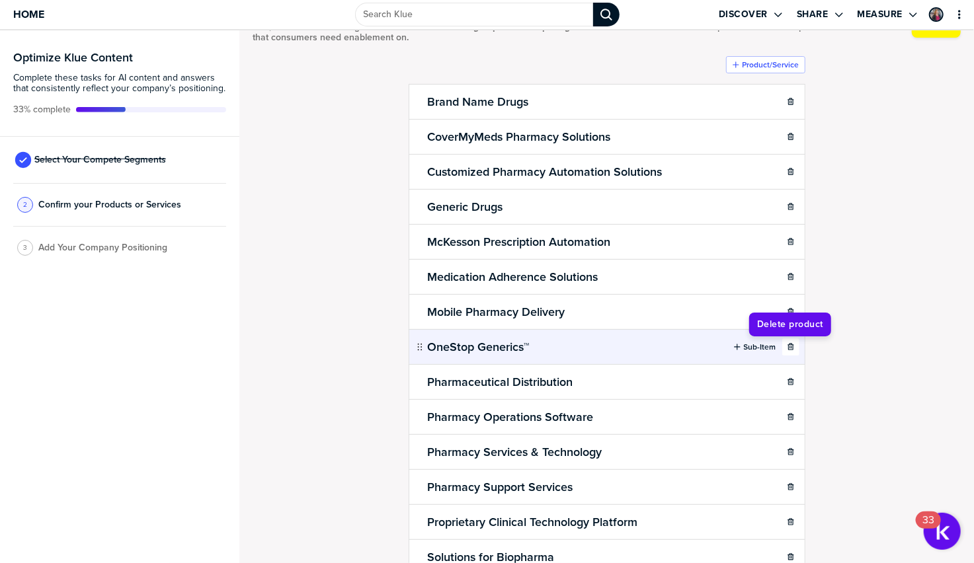
click at [792, 350] on icon "button" at bounding box center [790, 346] width 6 height 7
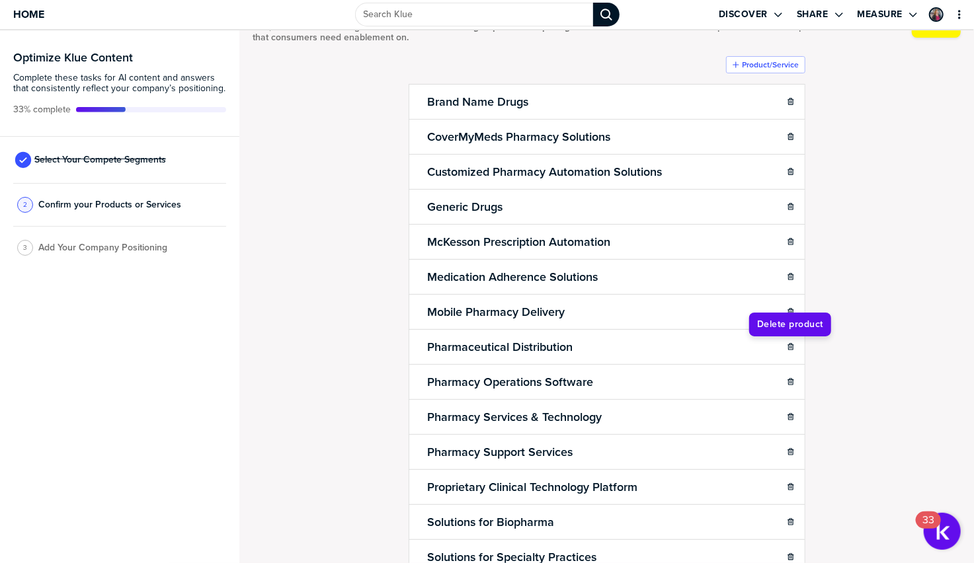
click at [792, 350] on icon "button" at bounding box center [790, 346] width 6 height 7
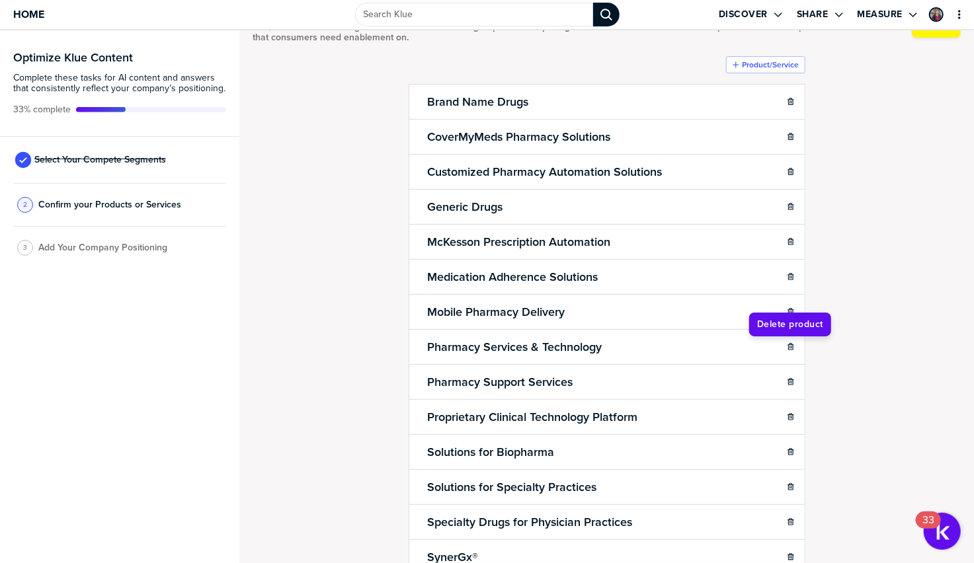
click at [792, 350] on icon "button" at bounding box center [790, 346] width 6 height 7
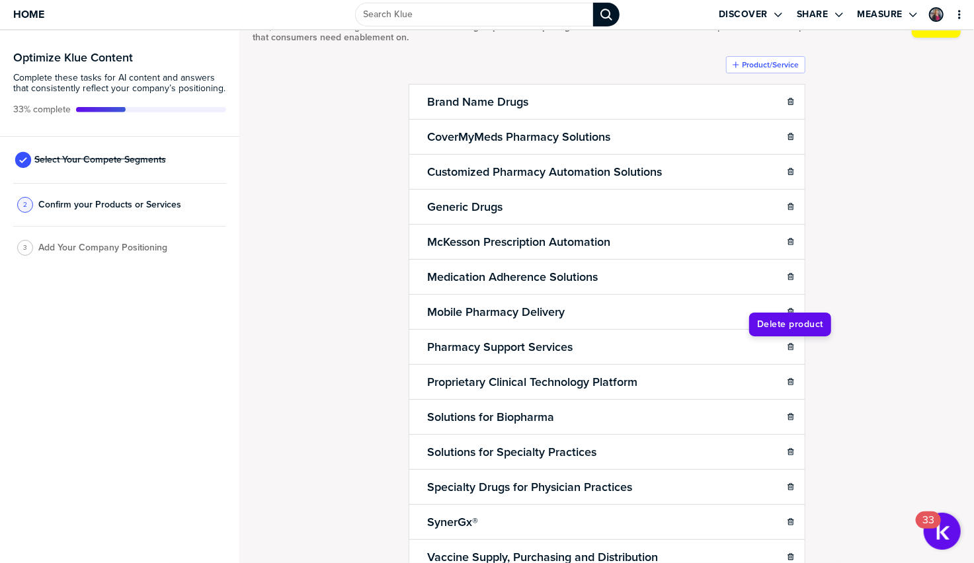
click at [792, 350] on icon "button" at bounding box center [790, 346] width 6 height 7
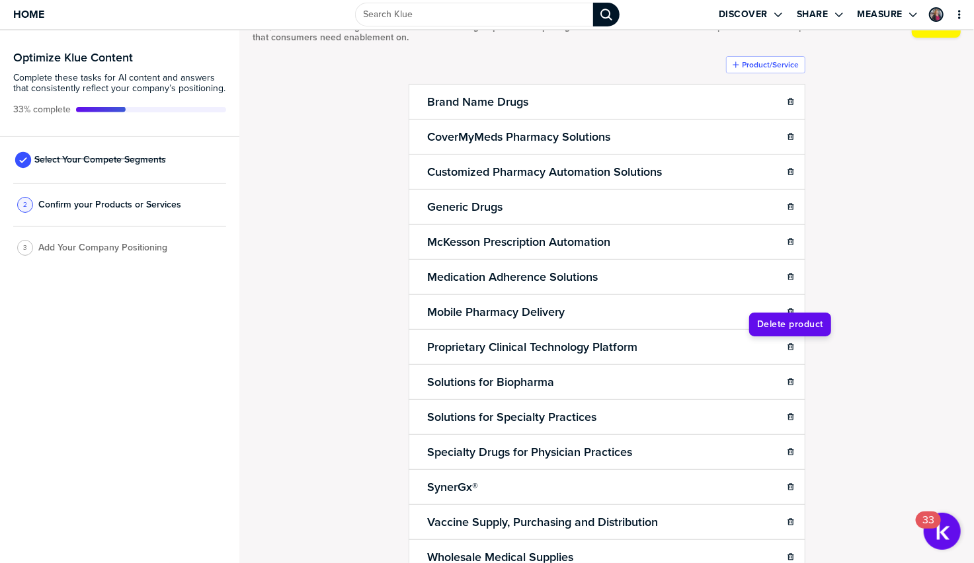
click at [792, 350] on icon "button" at bounding box center [790, 346] width 6 height 7
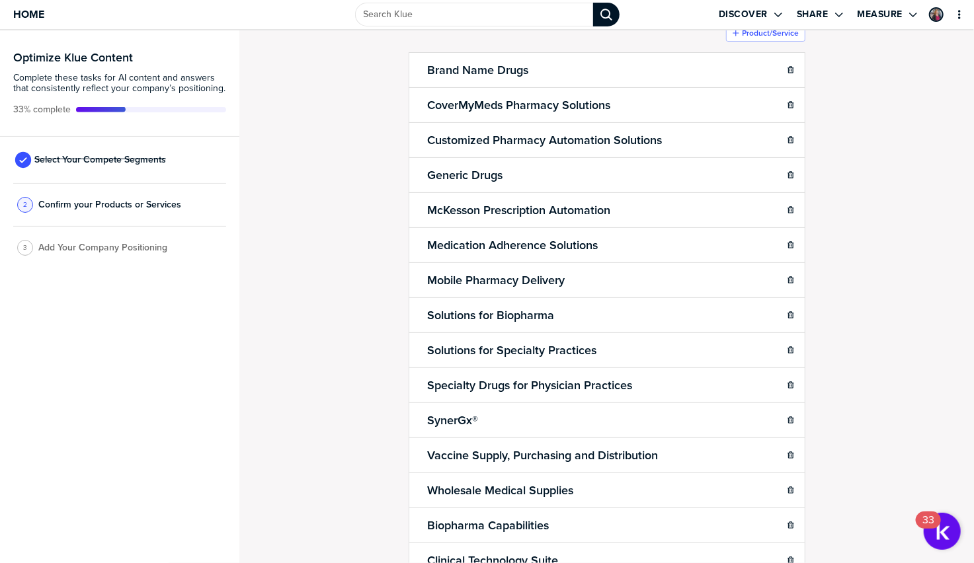
scroll to position [86, 0]
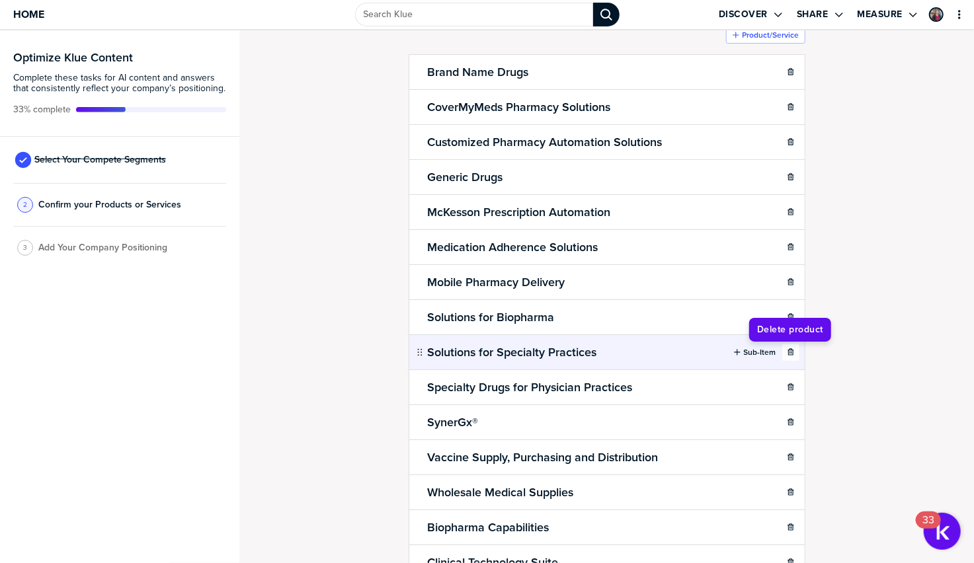
click at [792, 352] on icon "button" at bounding box center [790, 352] width 8 height 8
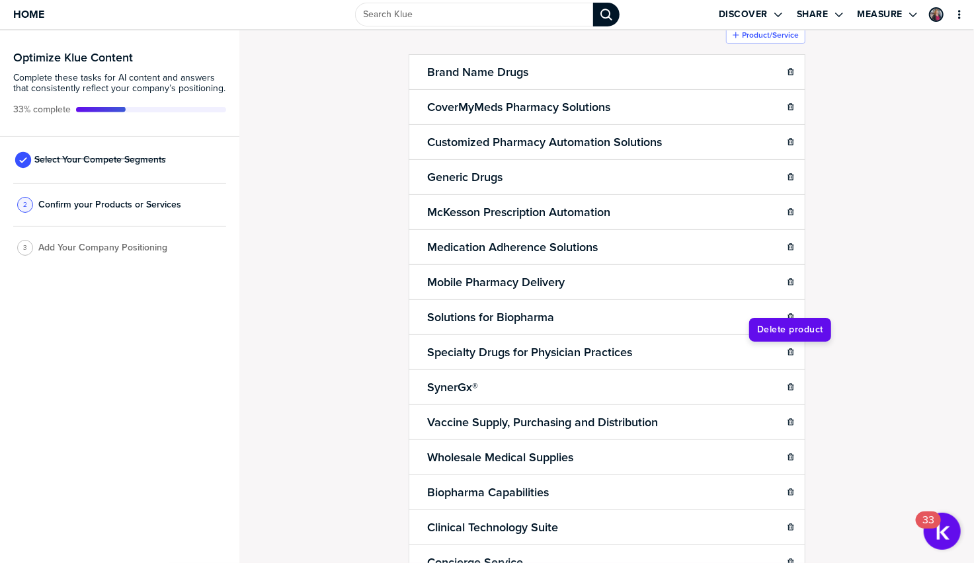
click at [792, 352] on icon "button" at bounding box center [790, 352] width 8 height 8
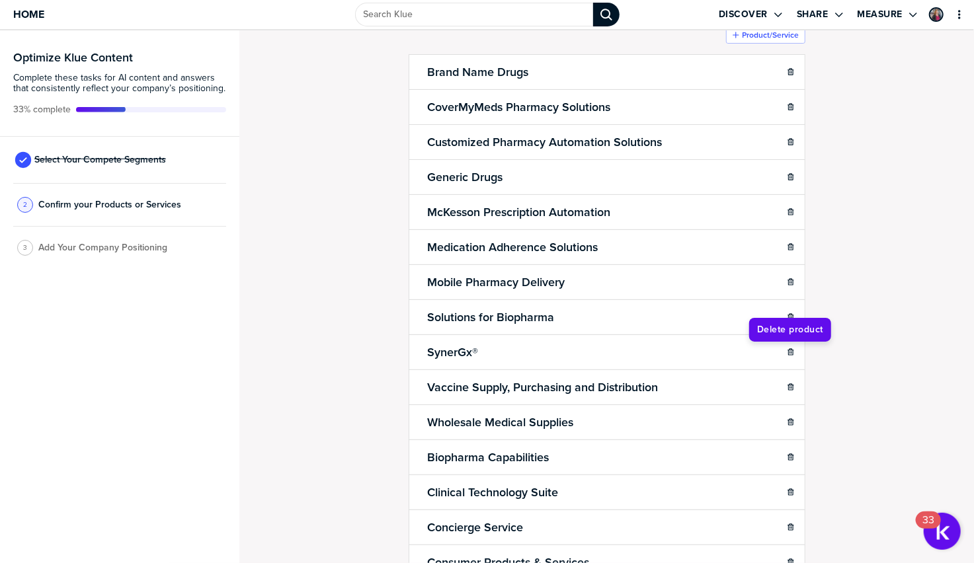
click at [792, 352] on icon "button" at bounding box center [790, 352] width 8 height 8
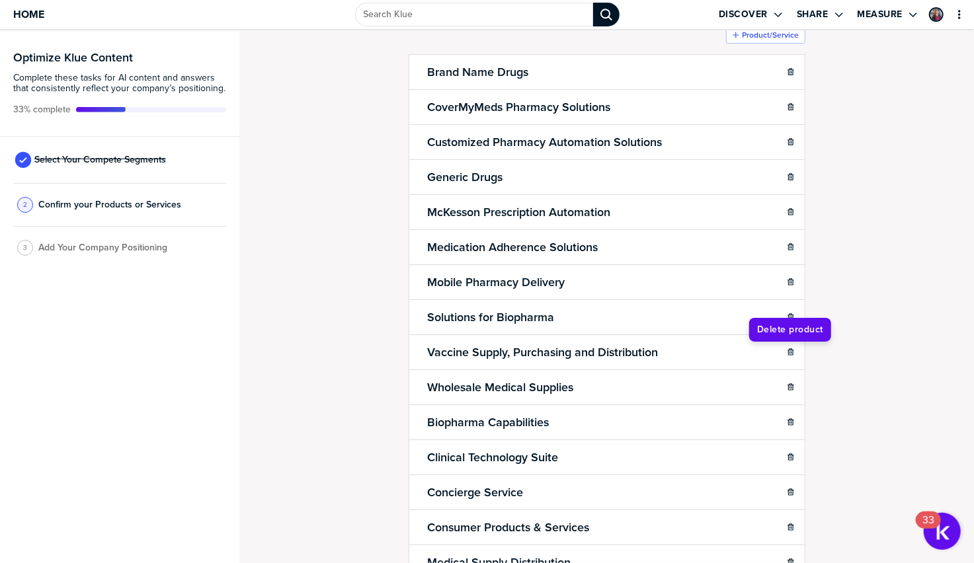
click at [792, 352] on icon "button" at bounding box center [790, 352] width 8 height 8
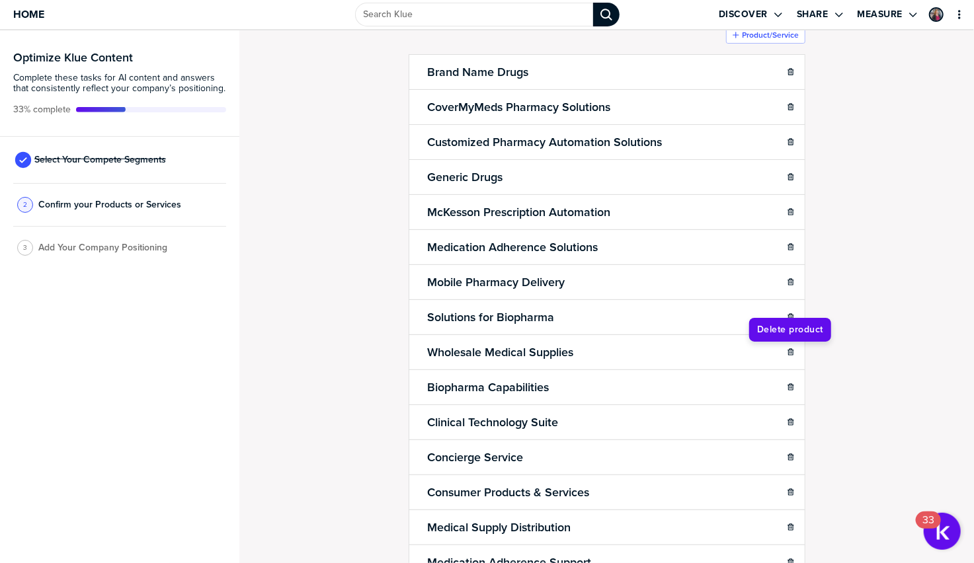
click at [792, 352] on icon "button" at bounding box center [790, 352] width 8 height 8
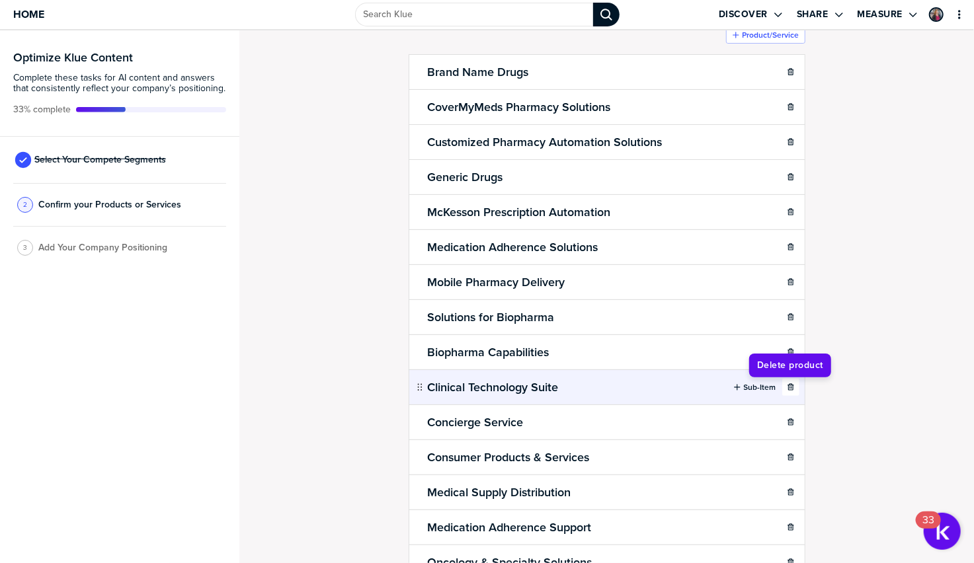
click at [788, 388] on icon "button" at bounding box center [790, 386] width 6 height 7
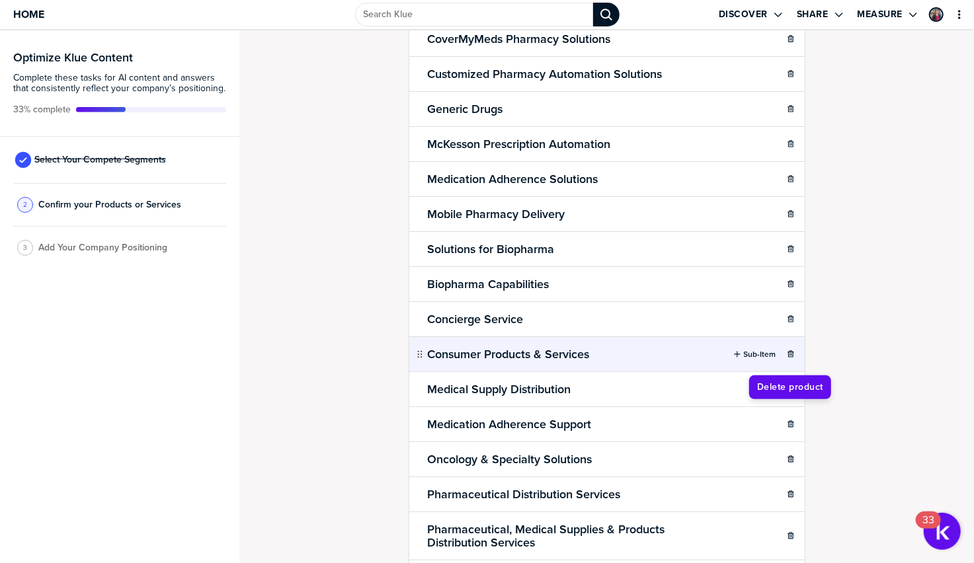
scroll to position [190, 0]
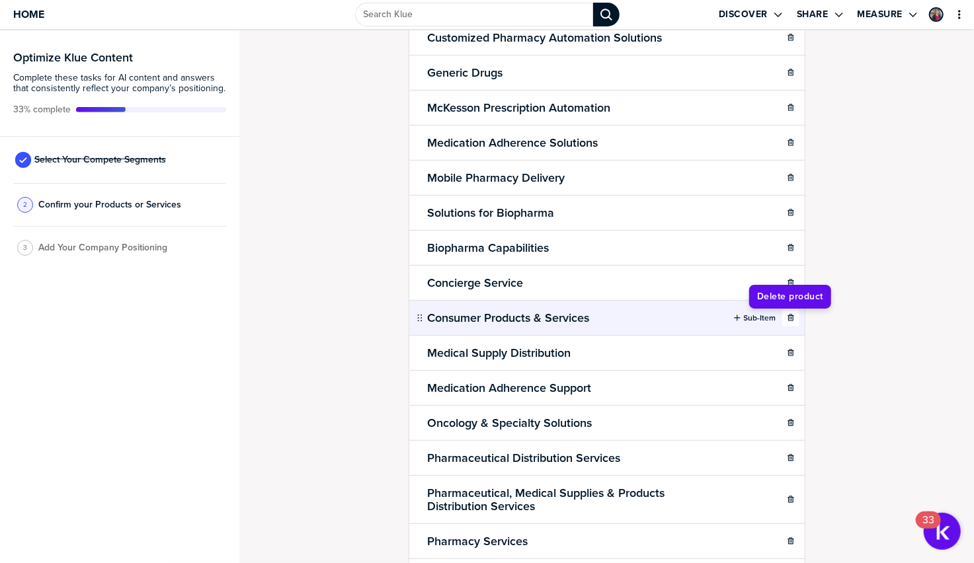
click at [790, 326] on button "button" at bounding box center [790, 317] width 17 height 17
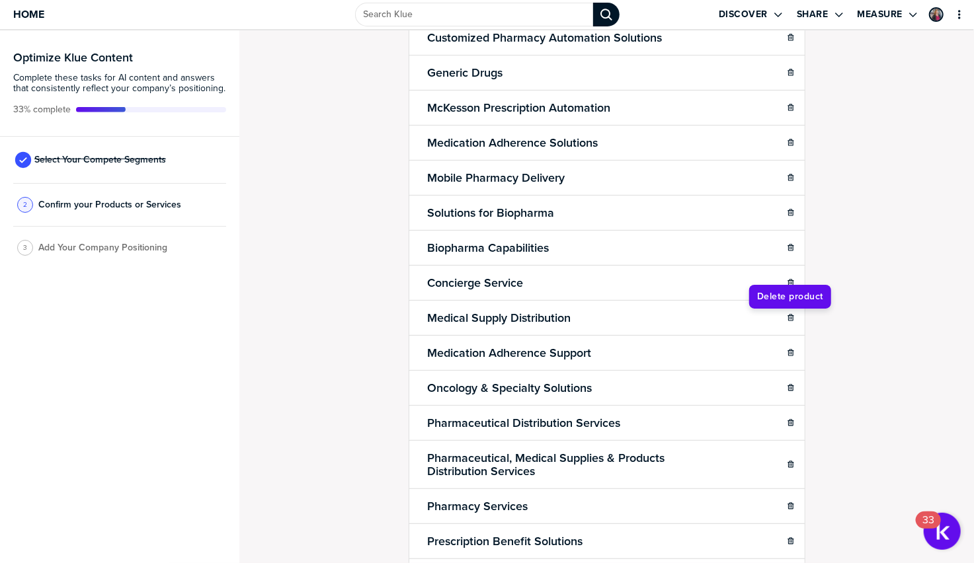
click at [790, 326] on button "button" at bounding box center [790, 317] width 17 height 17
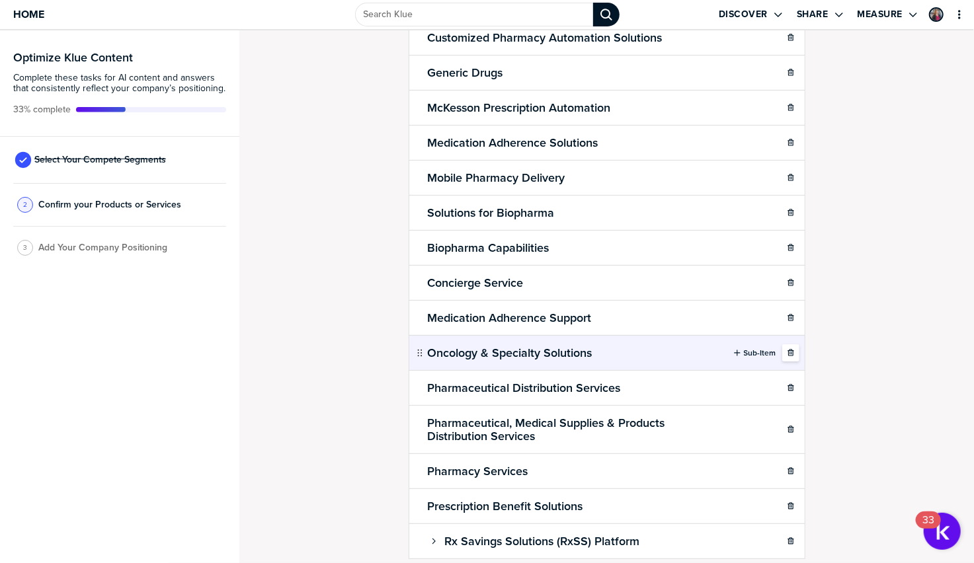
scroll to position [246, 0]
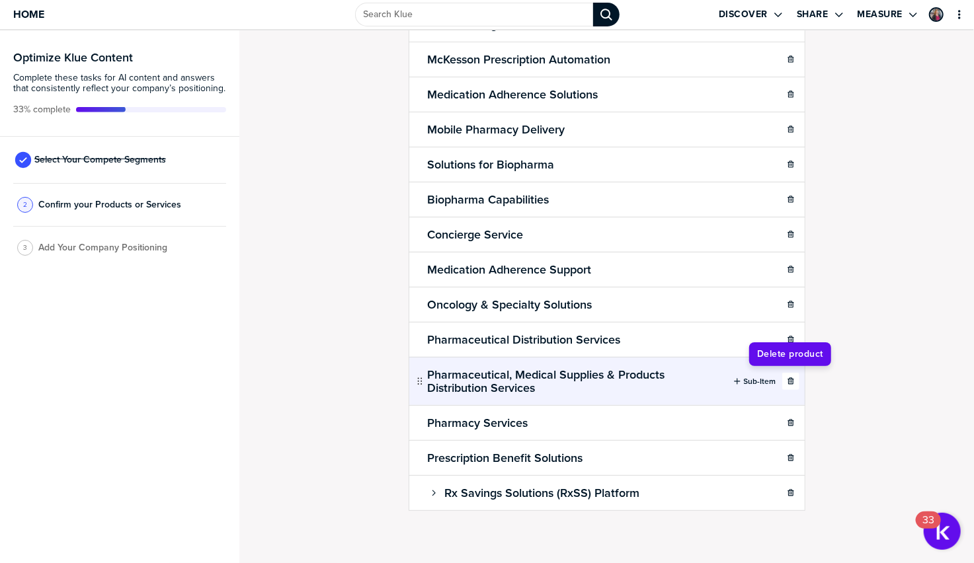
click at [788, 379] on icon "button" at bounding box center [790, 380] width 6 height 7
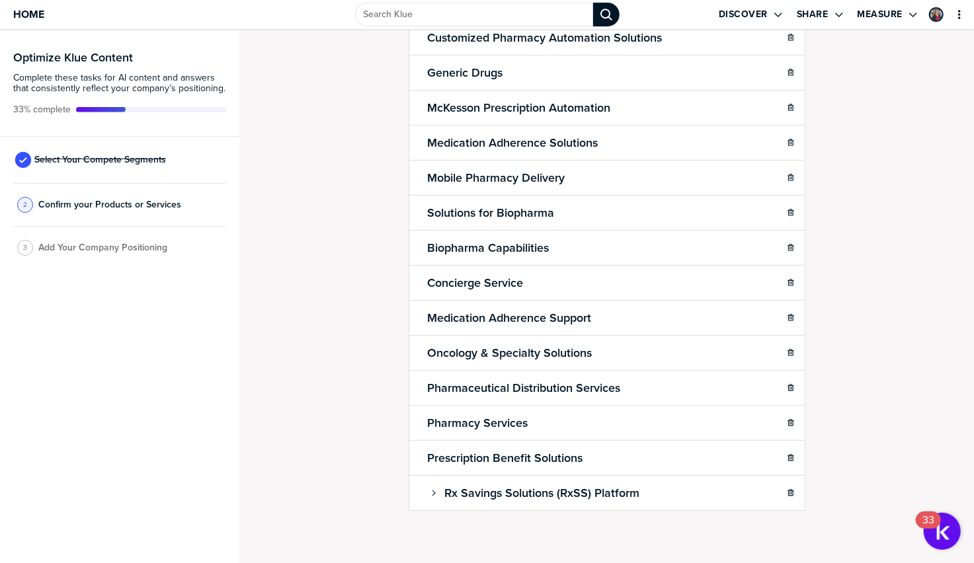
scroll to position [197, 0]
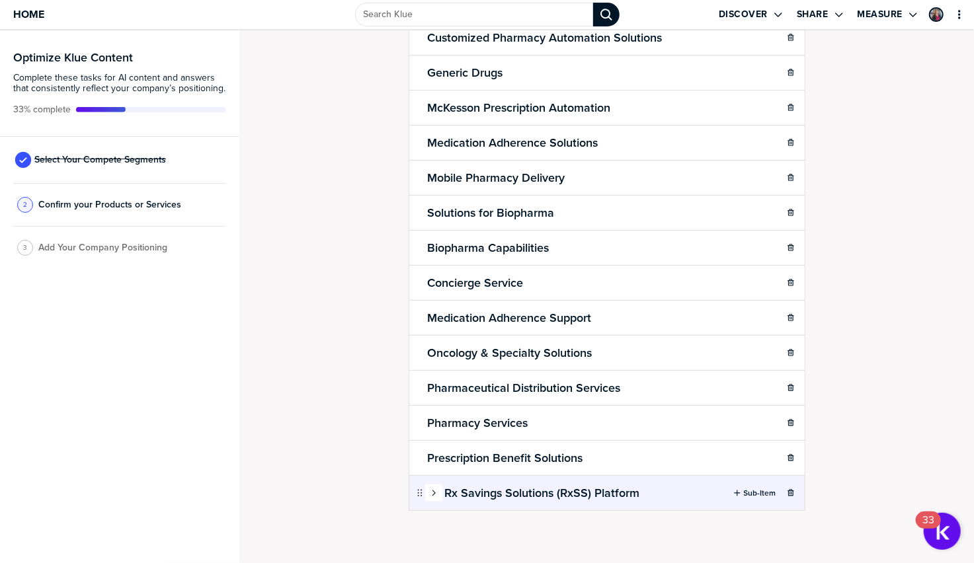
click at [432, 492] on icon "button" at bounding box center [434, 493] width 8 height 8
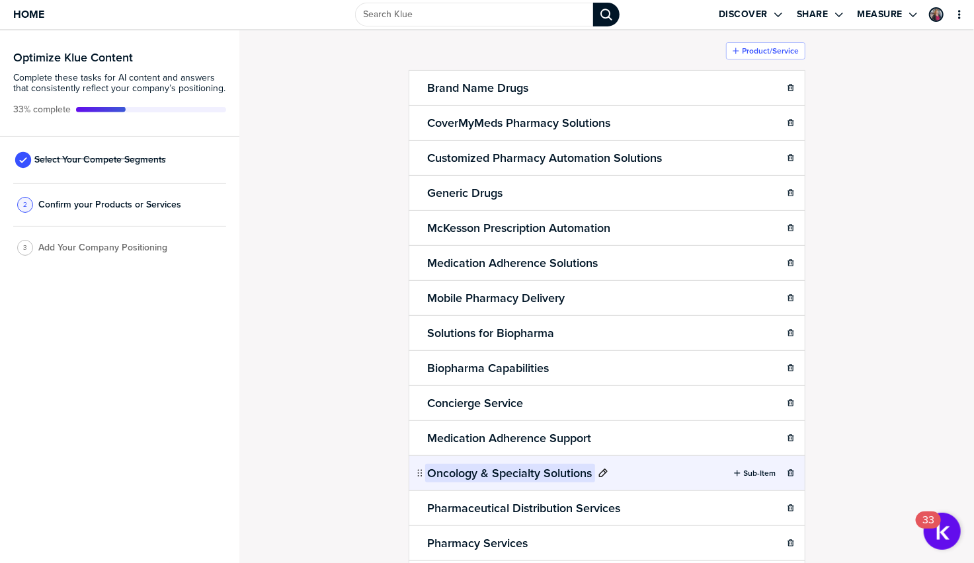
scroll to position [233, 0]
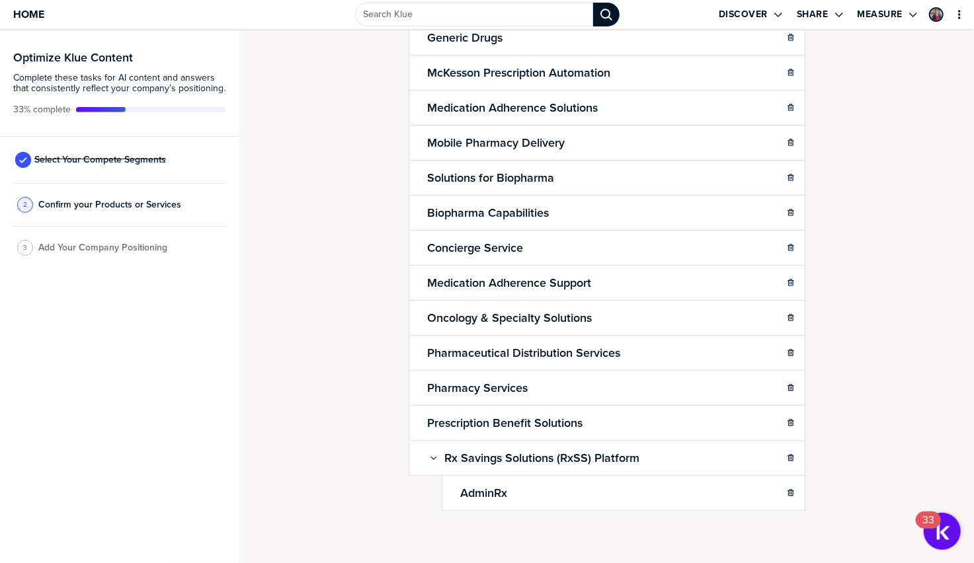
click at [901, 394] on div "Confirm Your Products and Services. Add, delete and re-arrange as needed. Items…" at bounding box center [606, 296] width 734 height 533
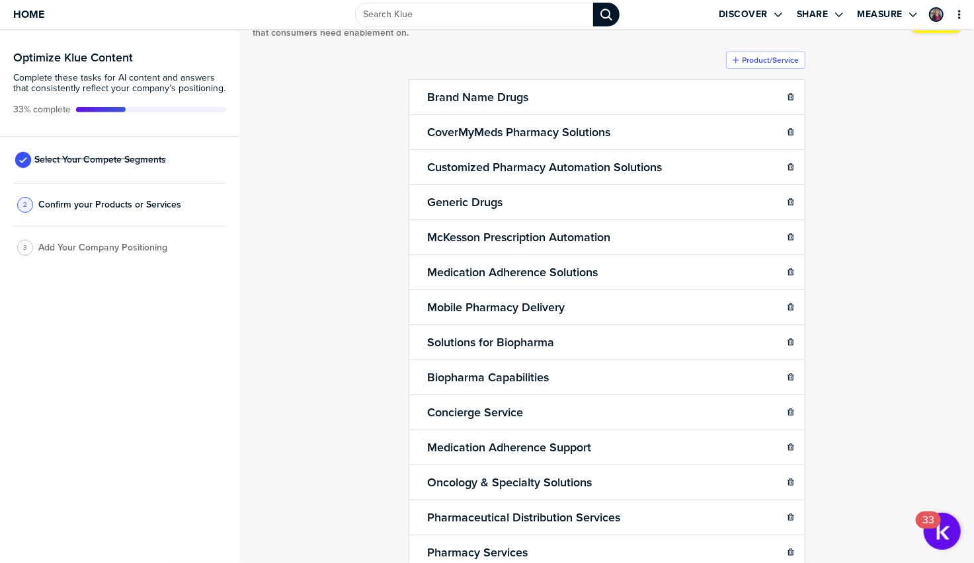
scroll to position [0, 0]
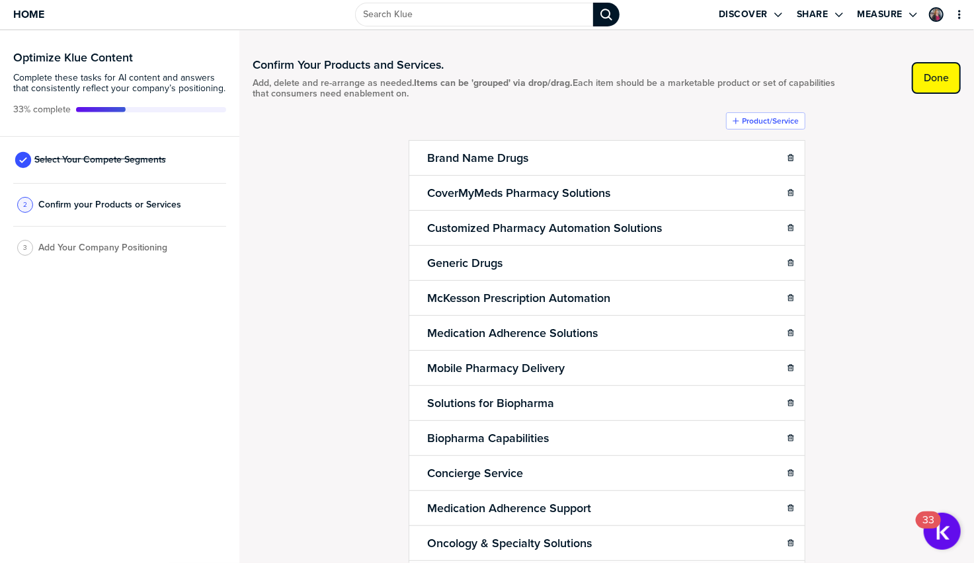
click at [934, 79] on label "Done" at bounding box center [935, 77] width 25 height 13
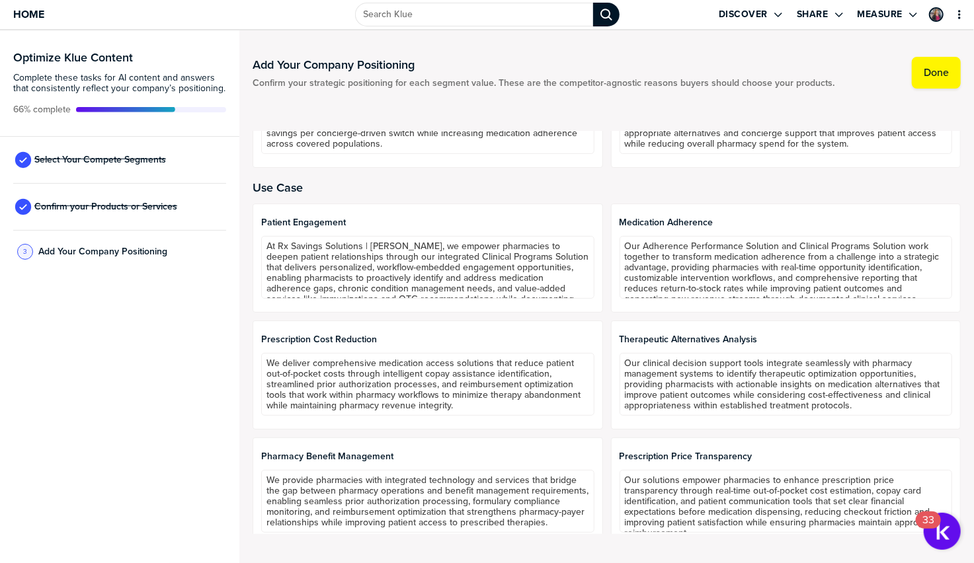
scroll to position [722, 0]
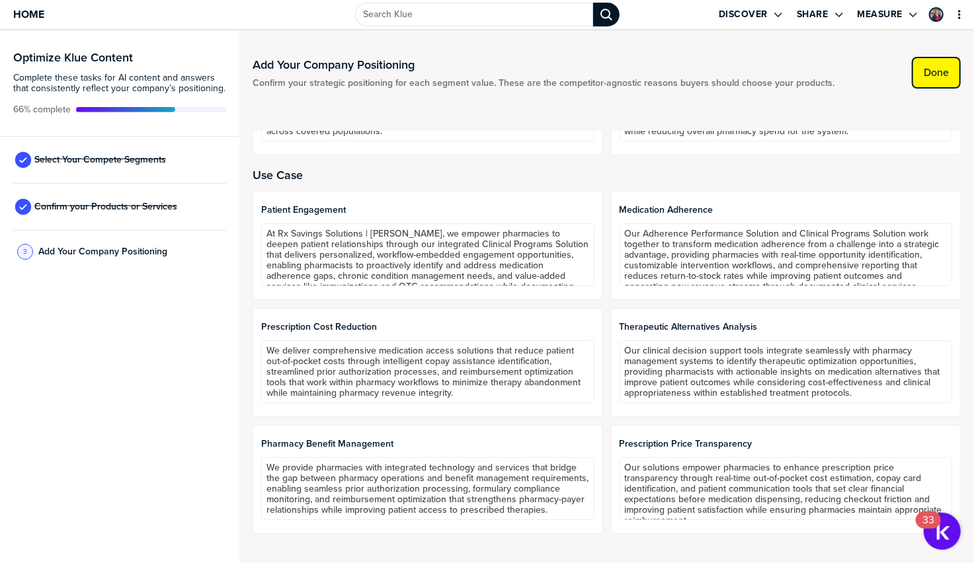
click at [952, 76] on button "Done" at bounding box center [935, 73] width 49 height 32
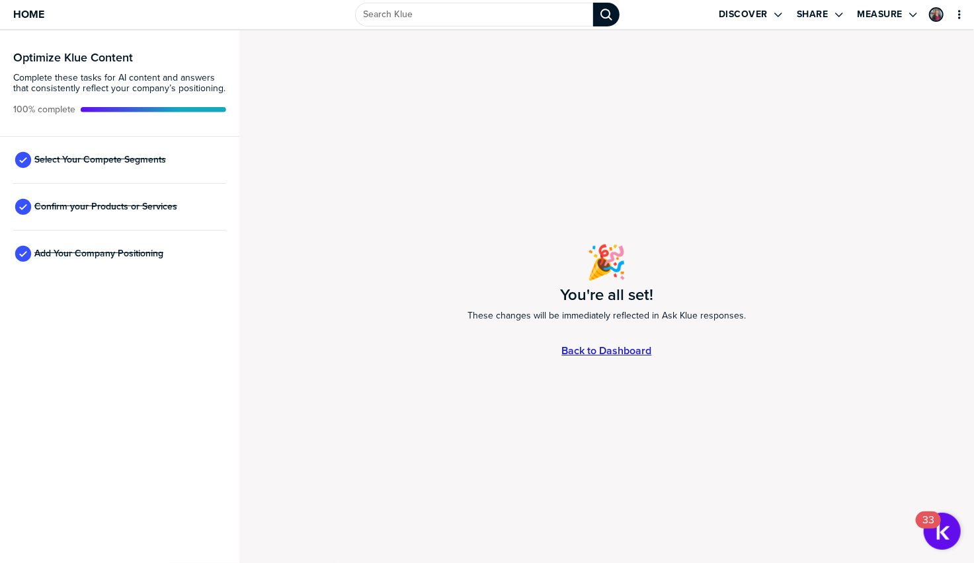
click at [626, 348] on link "Back to Dashboard" at bounding box center [607, 350] width 90 height 11
